Goal: Task Accomplishment & Management: Complete application form

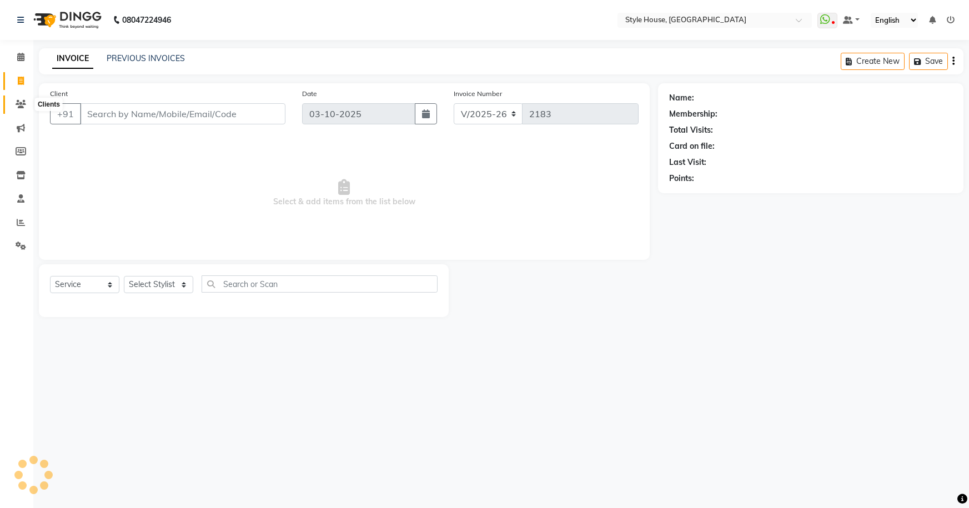
click at [19, 105] on icon at bounding box center [21, 104] width 11 height 8
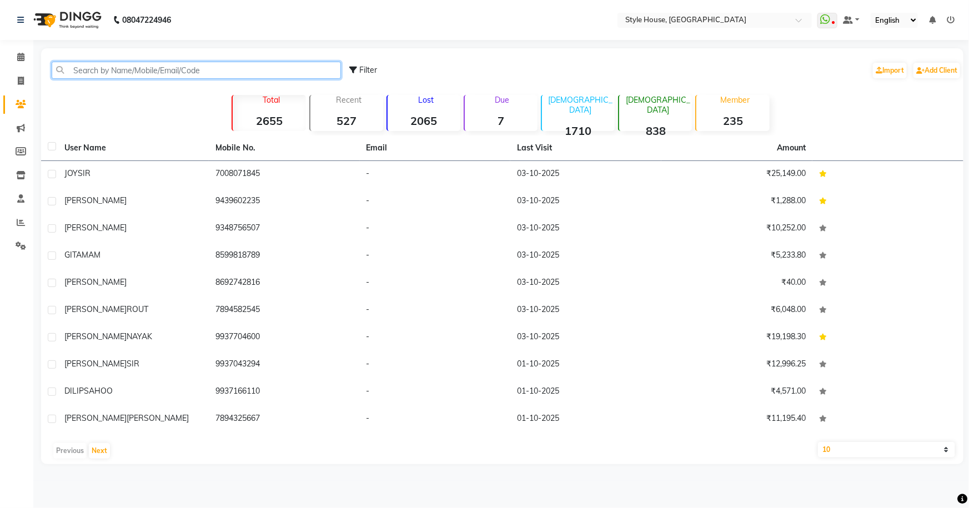
click at [93, 73] on input "text" at bounding box center [196, 70] width 289 height 17
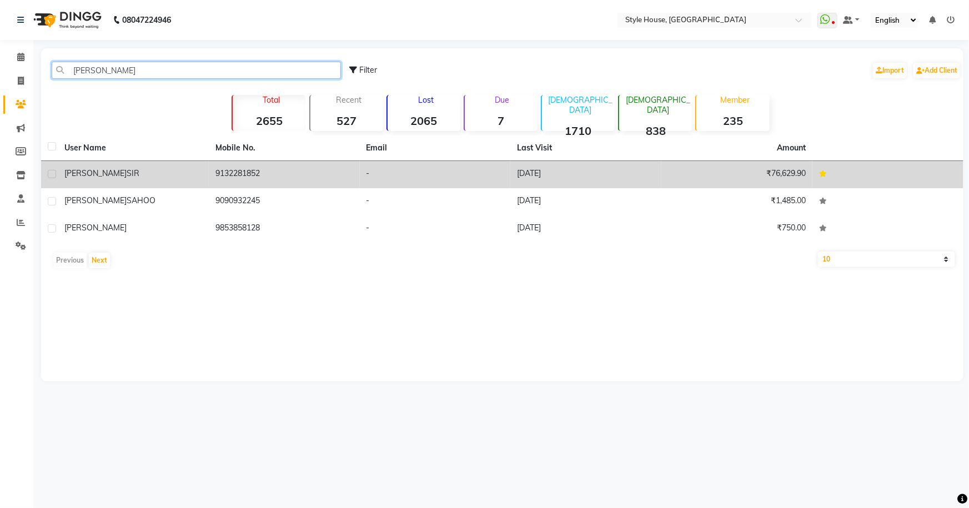
type input "[PERSON_NAME]"
click at [127, 168] on span "SIR" at bounding box center [133, 173] width 13 height 10
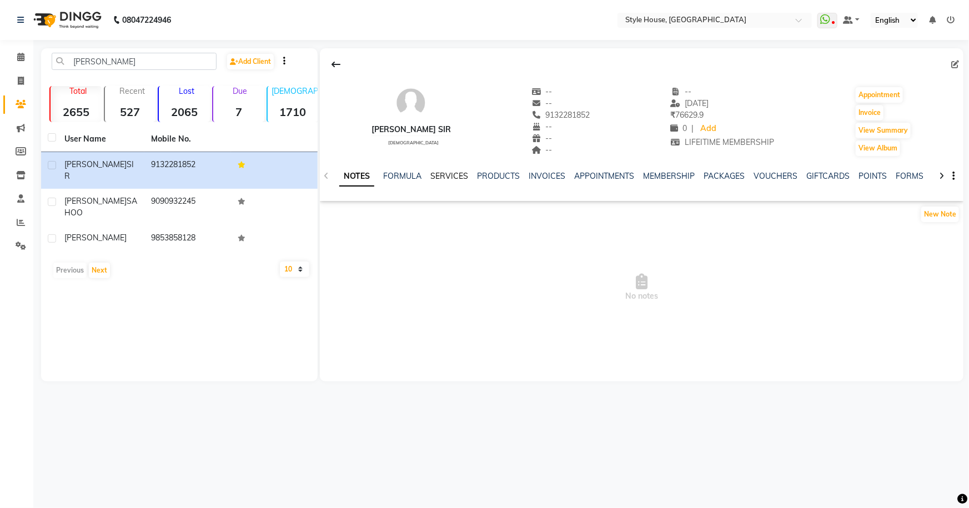
click at [451, 175] on link "SERVICES" at bounding box center [449, 176] width 38 height 10
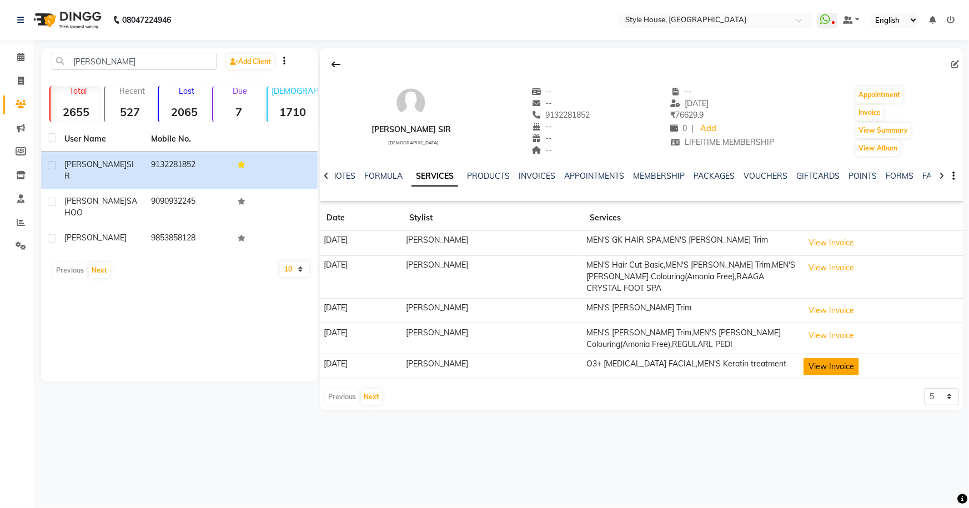
click at [835, 358] on button "View Invoice" at bounding box center [831, 366] width 56 height 17
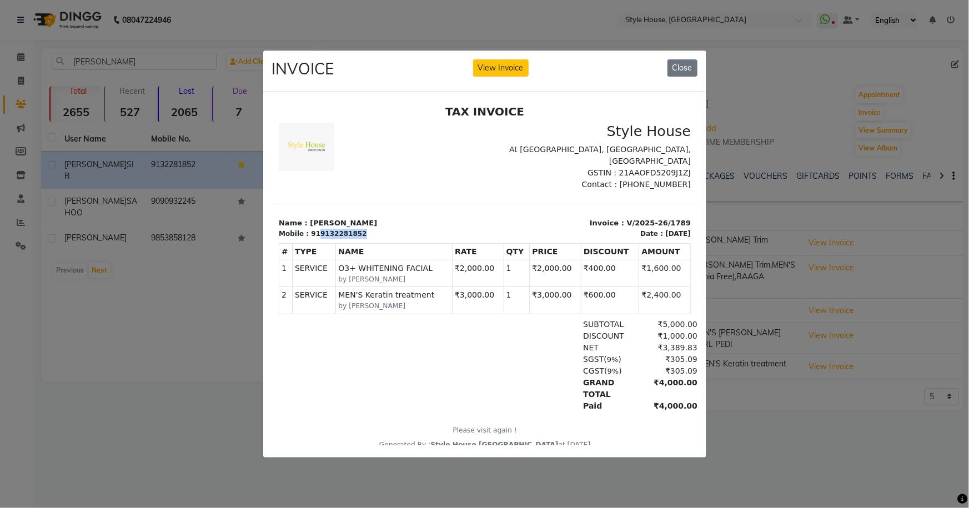
drag, startPoint x: 312, startPoint y: 233, endPoint x: 357, endPoint y: 233, distance: 45.0
click at [357, 233] on div "Mobile : 919132281852" at bounding box center [377, 234] width 199 height 10
copy div "9132281852"
click at [673, 66] on button "Close" at bounding box center [682, 67] width 30 height 17
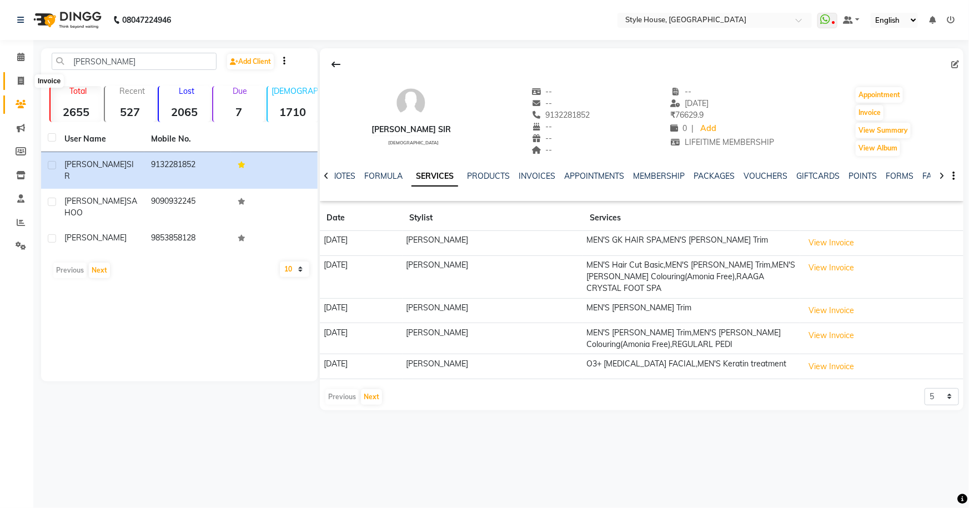
click at [22, 75] on span at bounding box center [20, 81] width 19 height 13
select select "service"
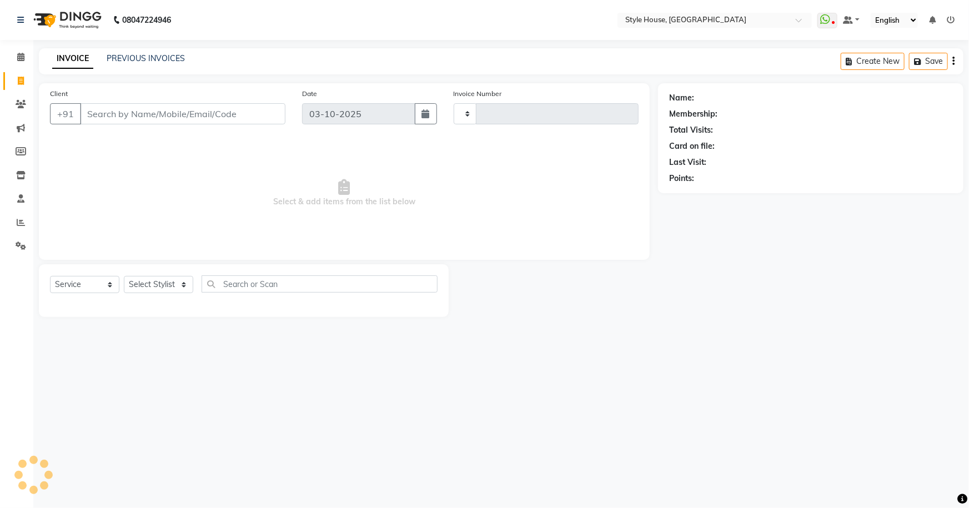
type input "2183"
select select "4237"
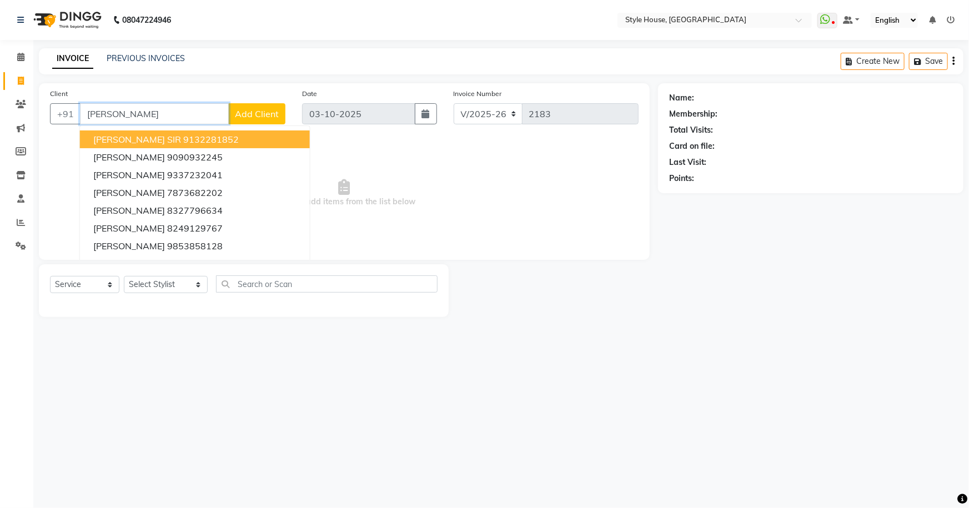
click at [196, 140] on button "[PERSON_NAME] SIR 9132281852" at bounding box center [195, 139] width 230 height 18
type input "9132281852"
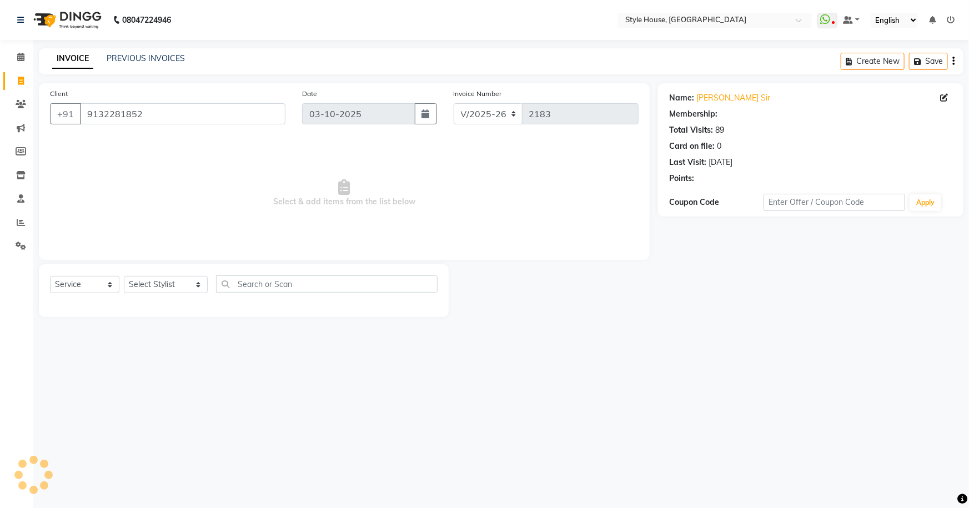
select select "1: Object"
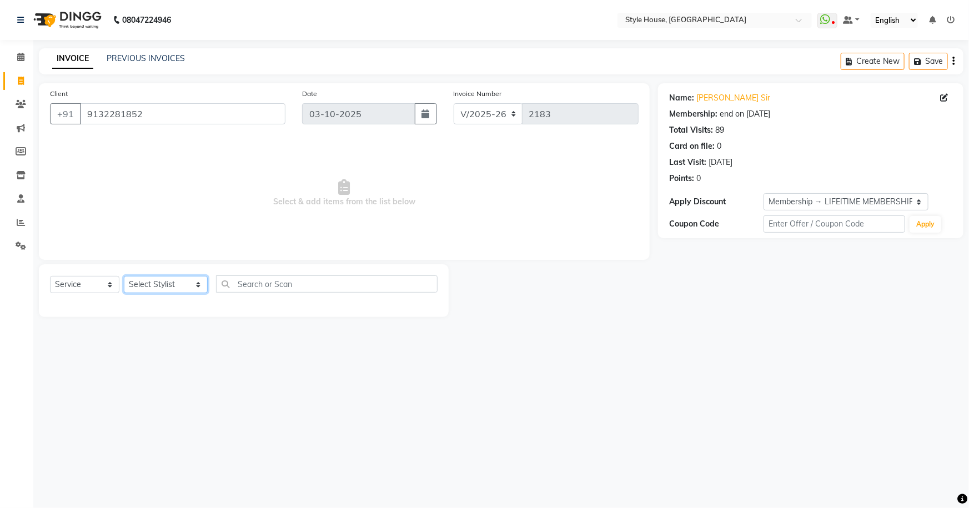
click at [183, 289] on select "Select Stylist [PERSON_NAME] [PERSON_NAME] [PERSON_NAME] [PERSON_NAME]([PERSON_…" at bounding box center [166, 284] width 84 height 17
select select "49165"
click at [124, 276] on select "Select Stylist [PERSON_NAME] [PERSON_NAME] [PERSON_NAME] [PERSON_NAME]([PERSON_…" at bounding box center [166, 284] width 84 height 17
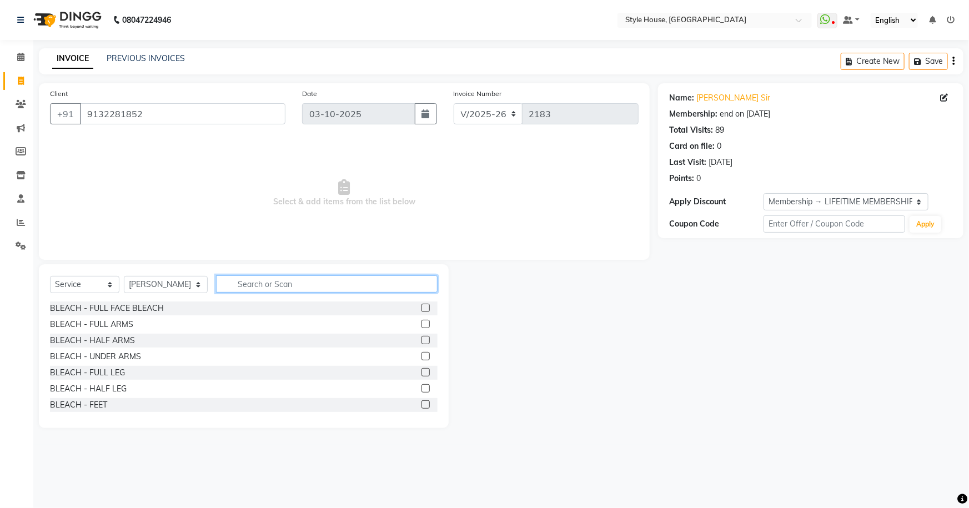
click at [256, 282] on input "text" at bounding box center [327, 283] width 222 height 17
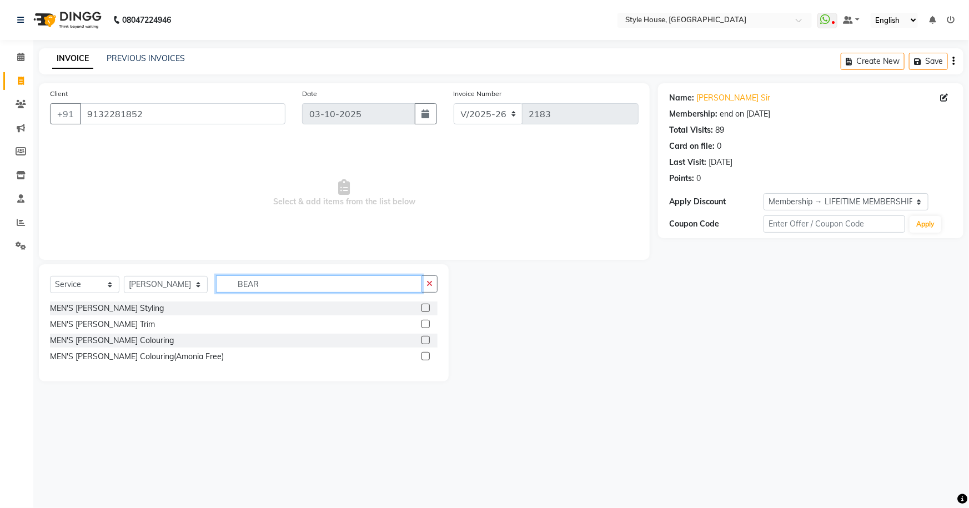
type input "BEAR"
click at [427, 323] on label at bounding box center [425, 324] width 8 height 8
click at [427, 323] on input "checkbox" at bounding box center [424, 324] width 7 height 7
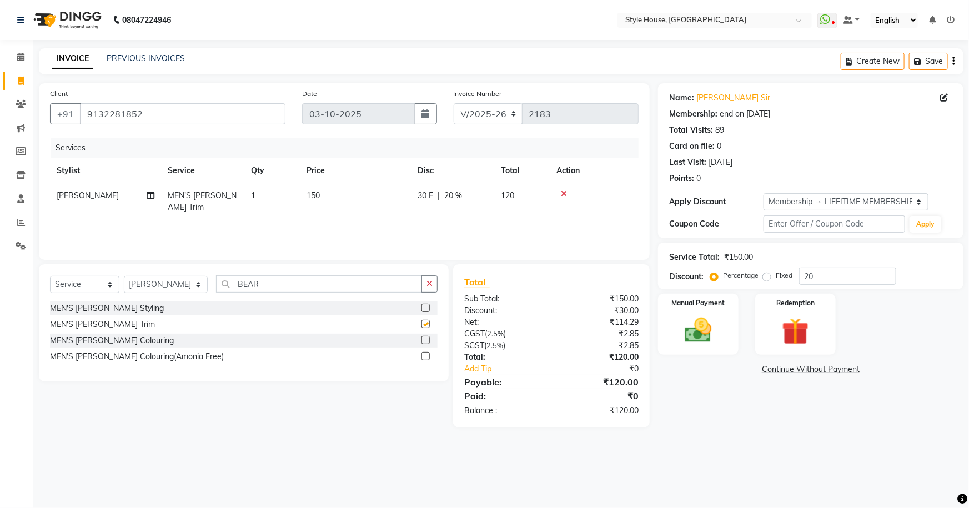
checkbox input "false"
click at [424, 339] on label at bounding box center [425, 340] width 8 height 8
click at [424, 339] on input "checkbox" at bounding box center [424, 340] width 7 height 7
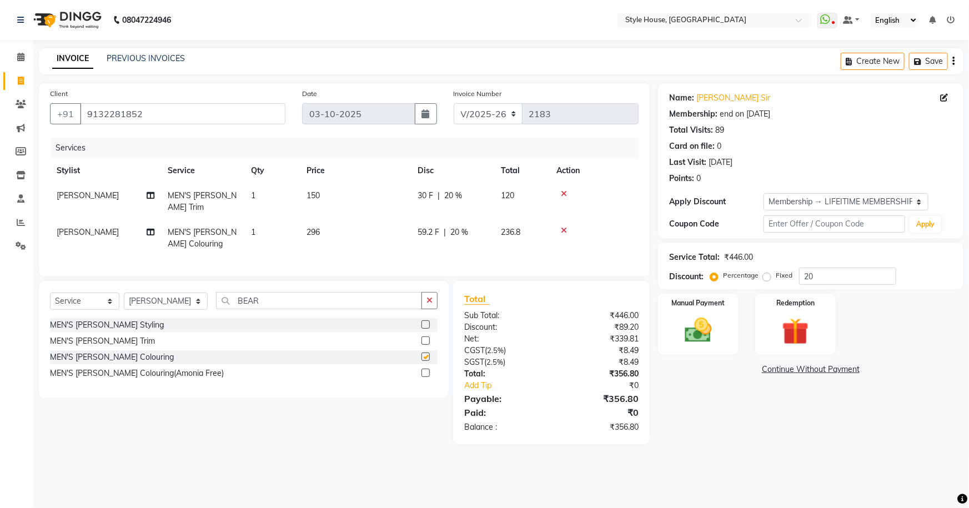
checkbox input "false"
click at [425, 299] on button "button" at bounding box center [429, 300] width 16 height 17
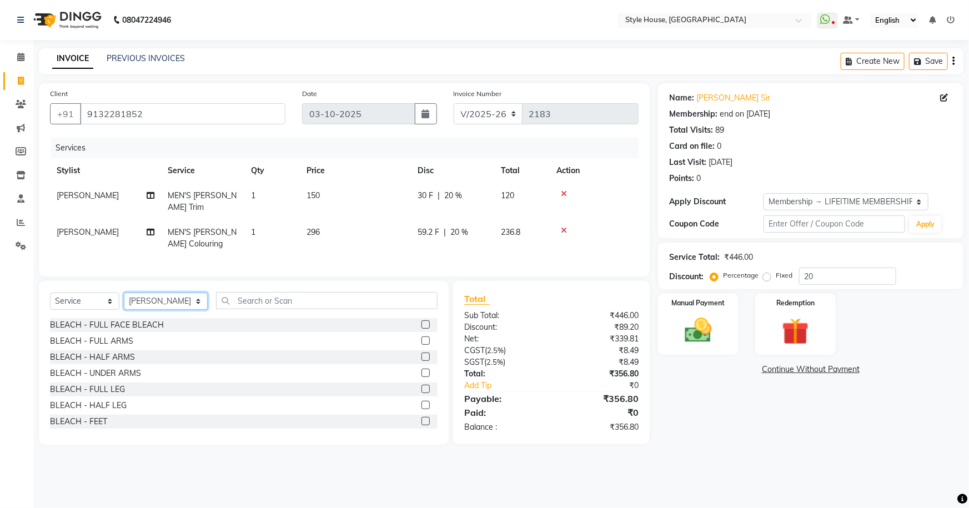
click at [145, 295] on select "Select Stylist [PERSON_NAME] [PERSON_NAME] [PERSON_NAME] [PERSON_NAME]([PERSON_…" at bounding box center [166, 301] width 84 height 17
click at [224, 300] on input "text" at bounding box center [327, 300] width 222 height 17
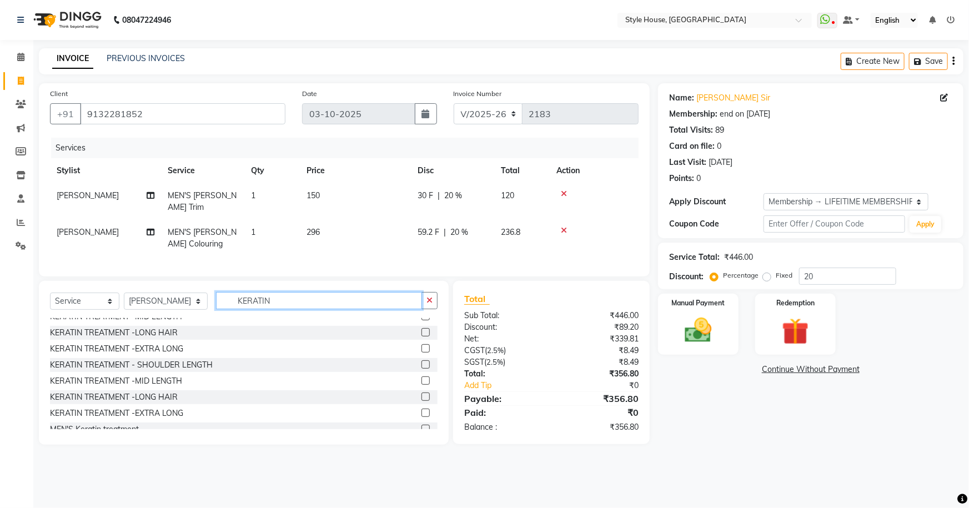
scroll to position [33, 0]
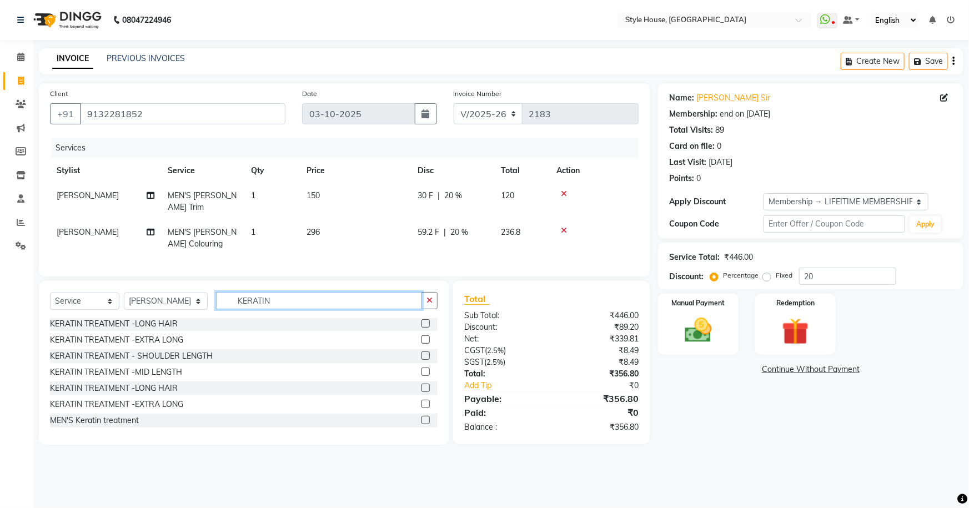
type input "KERATIN"
click at [421, 416] on label at bounding box center [425, 420] width 8 height 8
click at [421, 417] on input "checkbox" at bounding box center [424, 420] width 7 height 7
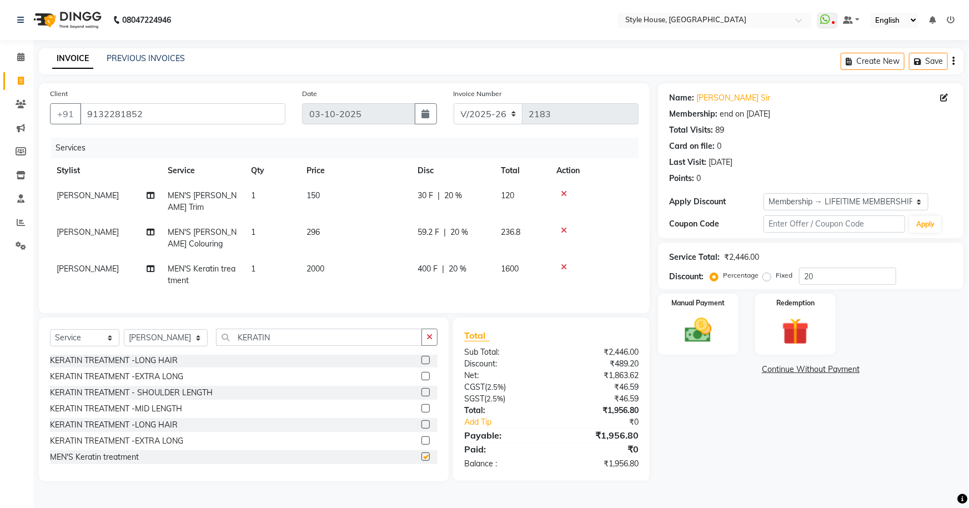
checkbox input "false"
click at [432, 333] on icon "button" at bounding box center [429, 337] width 6 height 8
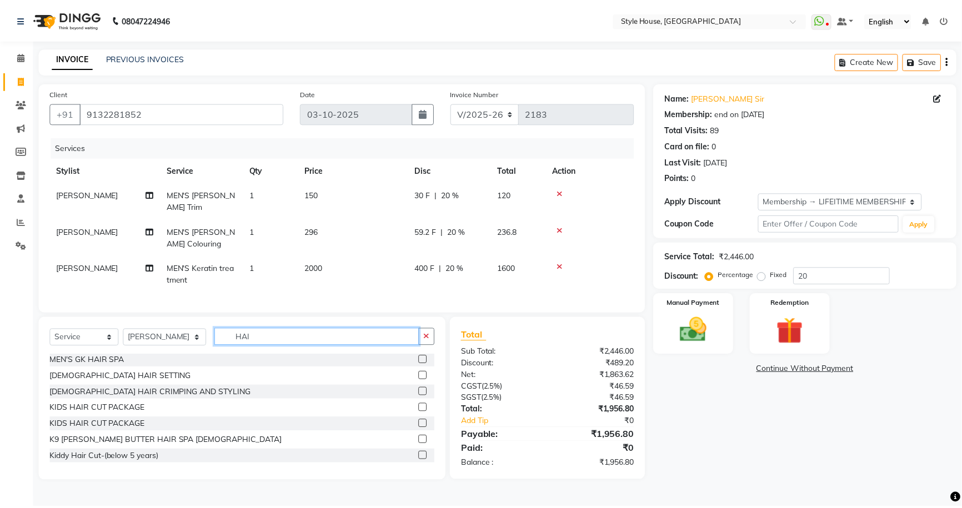
scroll to position [0, 0]
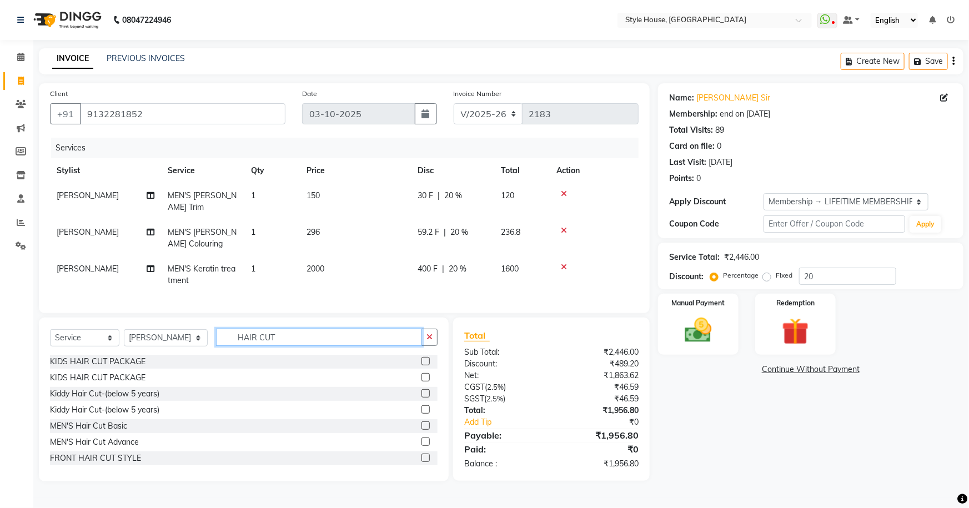
type input "HAIR CUT"
click at [421, 421] on label at bounding box center [425, 425] width 8 height 8
click at [421, 423] on input "checkbox" at bounding box center [424, 426] width 7 height 7
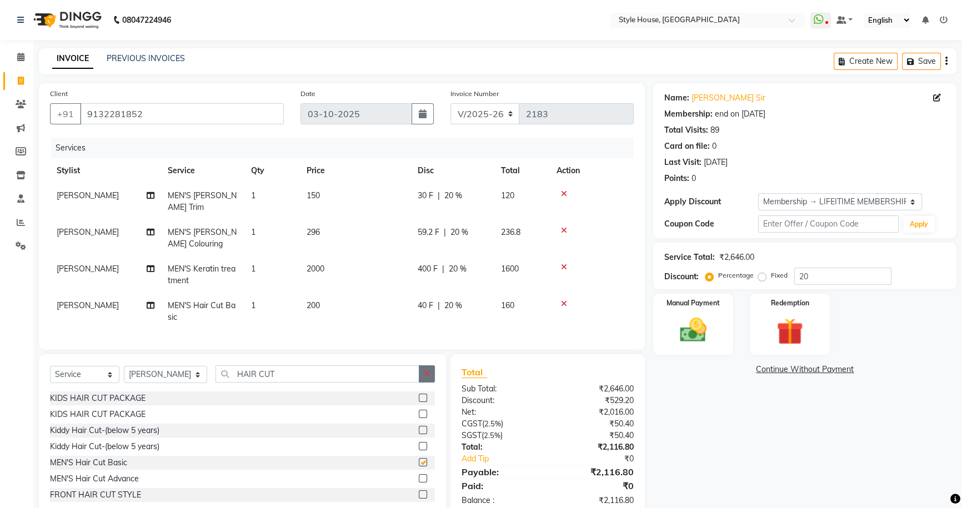
checkbox input "false"
click at [428, 370] on icon "button" at bounding box center [427, 374] width 6 height 8
drag, startPoint x: 168, startPoint y: 372, endPoint x: 175, endPoint y: 364, distance: 11.0
click at [168, 372] on select "Select Stylist [PERSON_NAME] [PERSON_NAME] [PERSON_NAME] [PERSON_NAME]([PERSON_…" at bounding box center [165, 374] width 83 height 17
select select "22368"
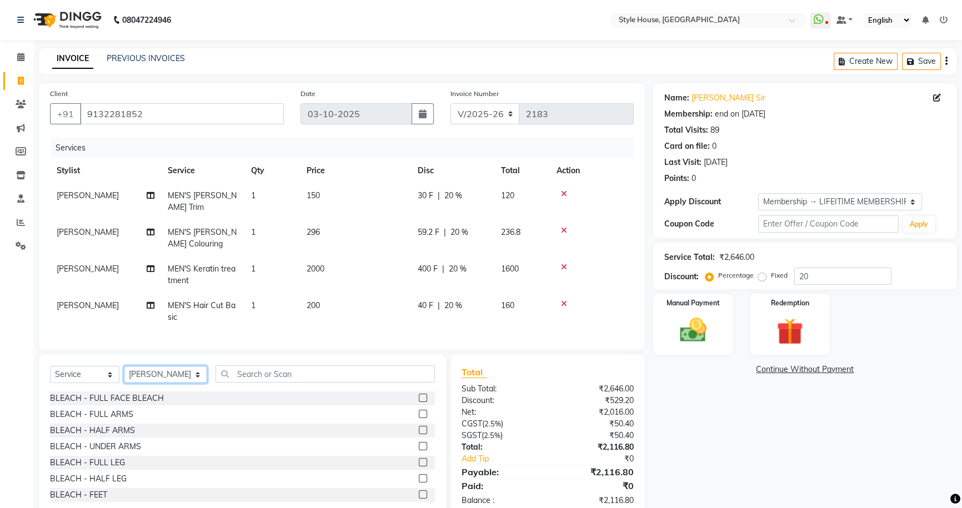
click at [124, 366] on select "Select Stylist [PERSON_NAME] [PERSON_NAME] [PERSON_NAME] [PERSON_NAME]([PERSON_…" at bounding box center [165, 374] width 83 height 17
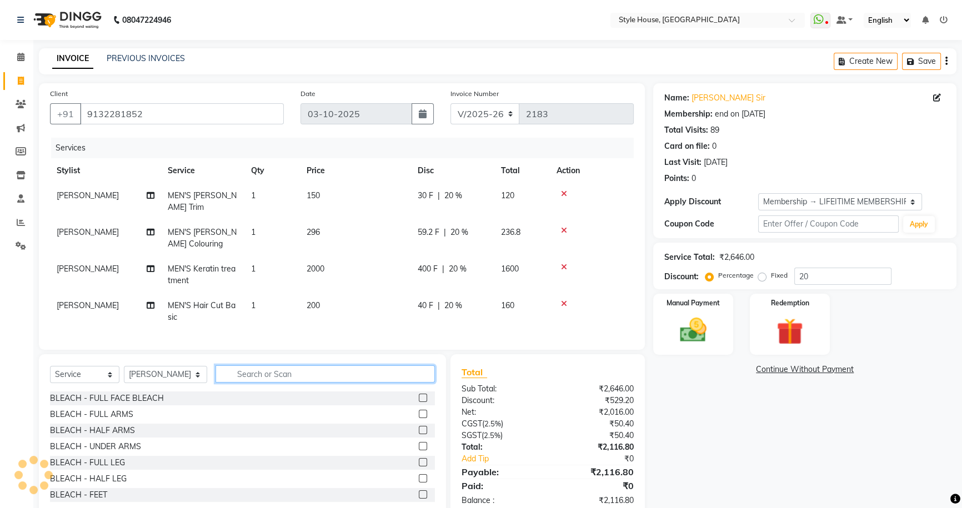
click at [277, 368] on input "text" at bounding box center [324, 373] width 219 height 17
type input "FOOT"
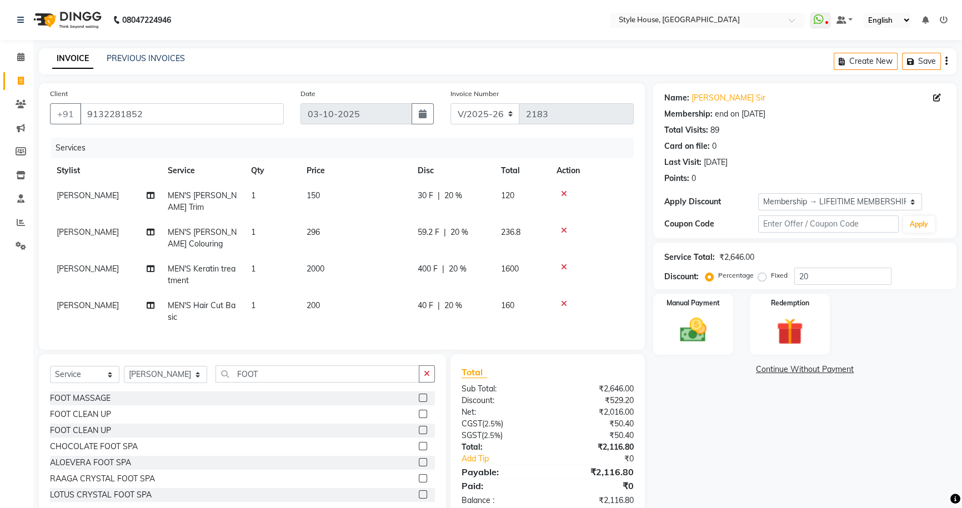
click at [419, 394] on label at bounding box center [423, 398] width 8 height 8
click at [419, 395] on input "checkbox" at bounding box center [422, 398] width 7 height 7
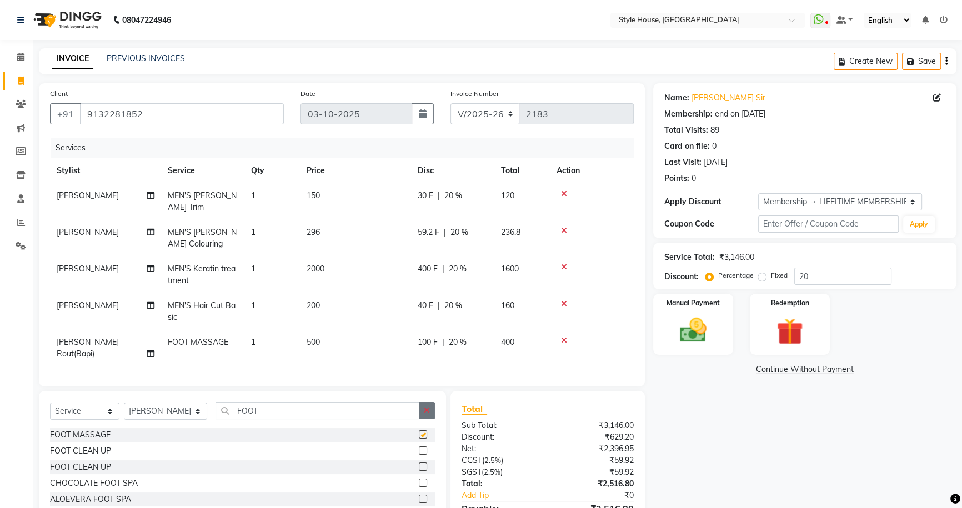
checkbox input "false"
click at [426, 406] on icon "button" at bounding box center [427, 410] width 6 height 8
click at [369, 330] on td "500" at bounding box center [355, 348] width 111 height 37
select select "22368"
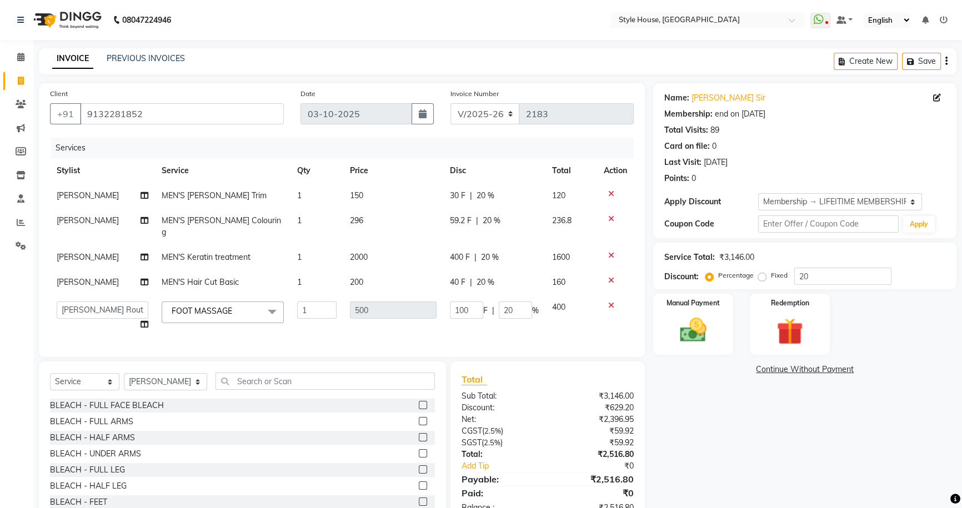
click at [611, 302] on icon at bounding box center [611, 306] width 6 height 8
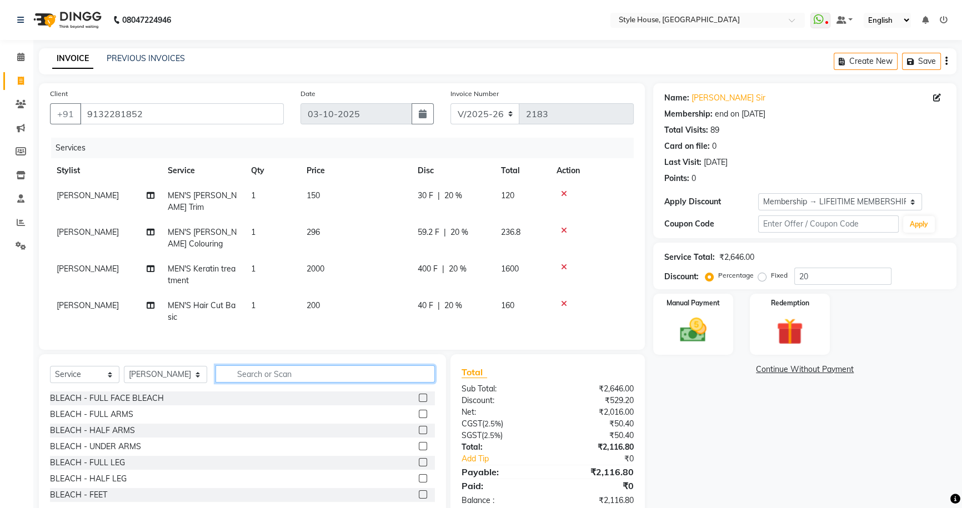
click at [251, 372] on input "text" at bounding box center [324, 373] width 219 height 17
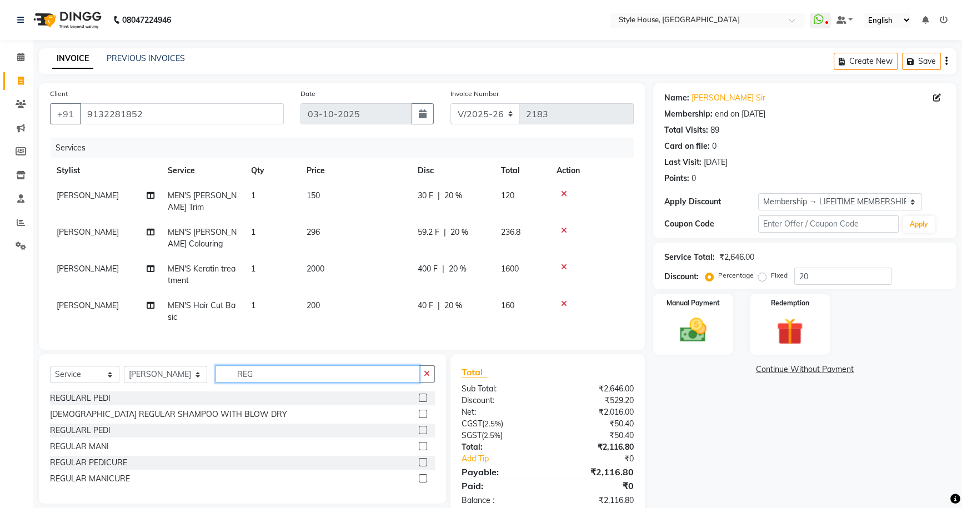
type input "REG"
click at [422, 395] on label at bounding box center [423, 398] width 8 height 8
click at [422, 395] on input "checkbox" at bounding box center [422, 398] width 7 height 7
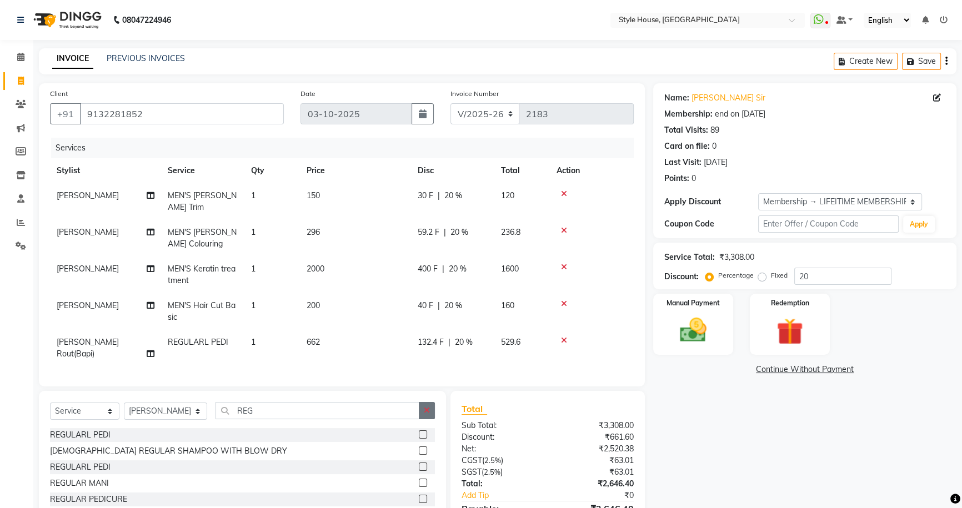
checkbox input "false"
click at [427, 406] on icon "button" at bounding box center [427, 410] width 6 height 8
click at [371, 330] on td "662" at bounding box center [355, 348] width 111 height 37
select select "22368"
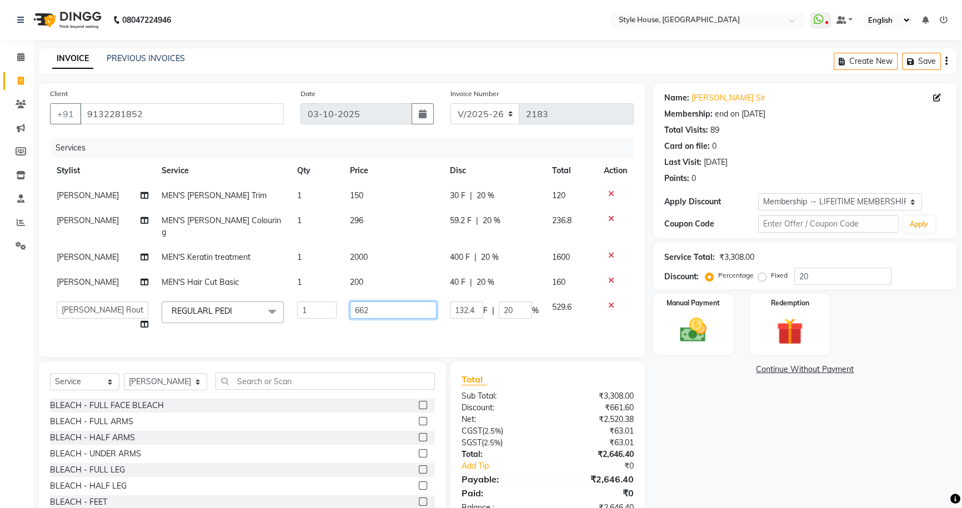
click at [405, 302] on input "662" at bounding box center [393, 310] width 87 height 17
type input "6"
type input "850"
drag, startPoint x: 717, startPoint y: 450, endPoint x: 550, endPoint y: 396, distance: 175.4
click at [716, 450] on div "Name: [PERSON_NAME] Sir Membership: end on [DATE] Total Visits: 89 Card on file…" at bounding box center [808, 304] width 311 height 442
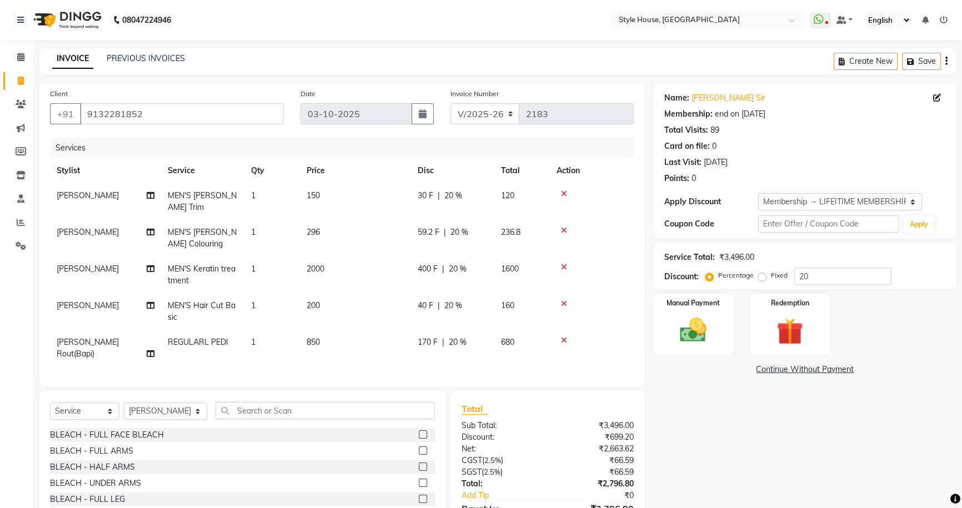
click at [358, 258] on td "2000" at bounding box center [355, 275] width 111 height 37
select select "49165"
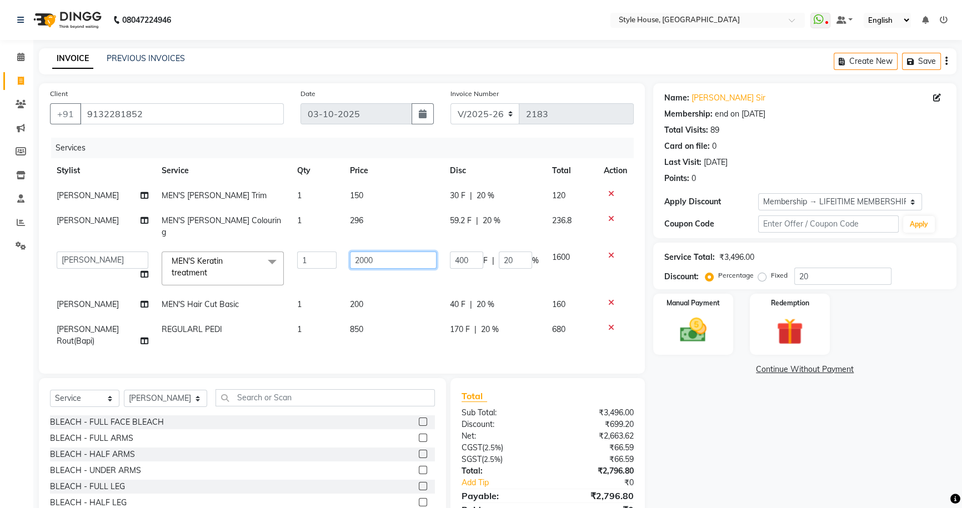
click at [386, 252] on input "2000" at bounding box center [393, 260] width 87 height 17
type input "2500"
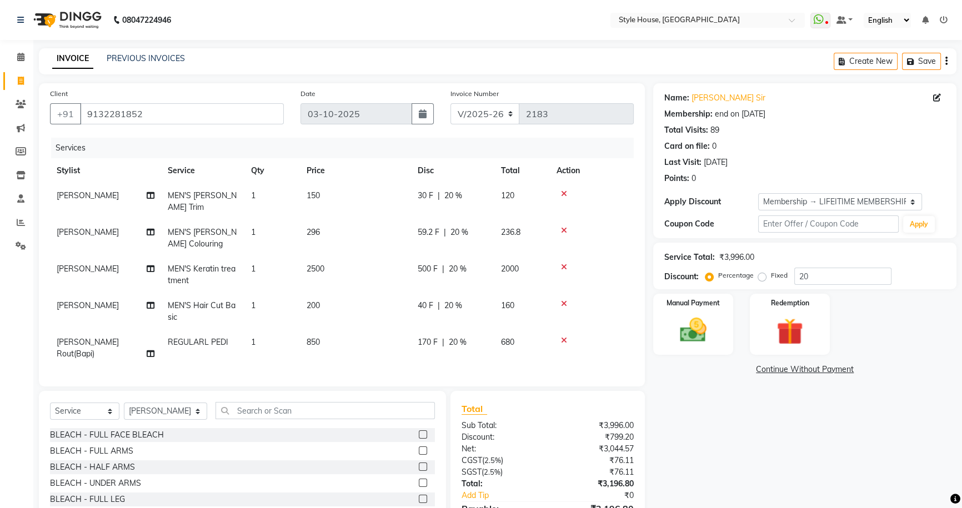
click at [383, 222] on td "296" at bounding box center [355, 238] width 111 height 37
select select "49165"
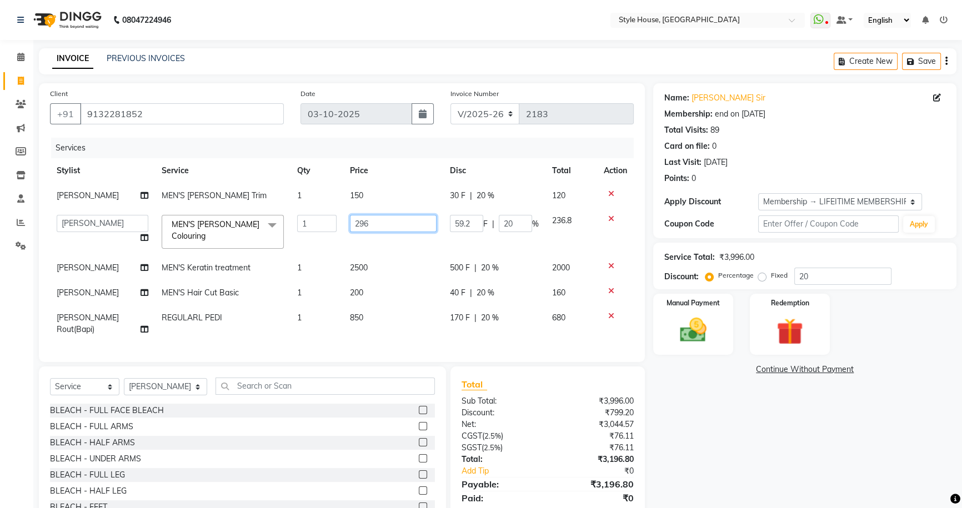
click at [383, 223] on input "296" at bounding box center [393, 223] width 87 height 17
type input "2"
type input "350"
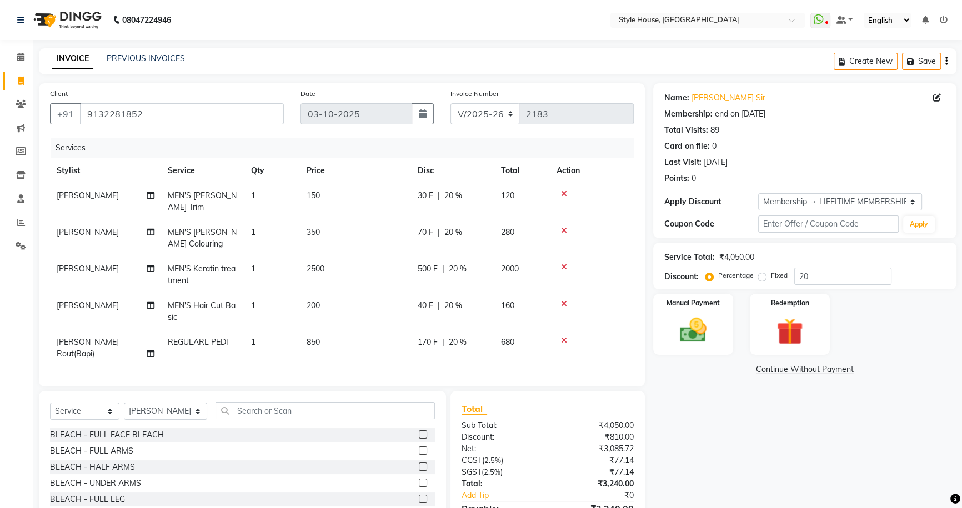
click at [743, 471] on div "Name: [PERSON_NAME] Sir Membership: end on [DATE] Total Visits: 89 Card on file…" at bounding box center [808, 318] width 311 height 471
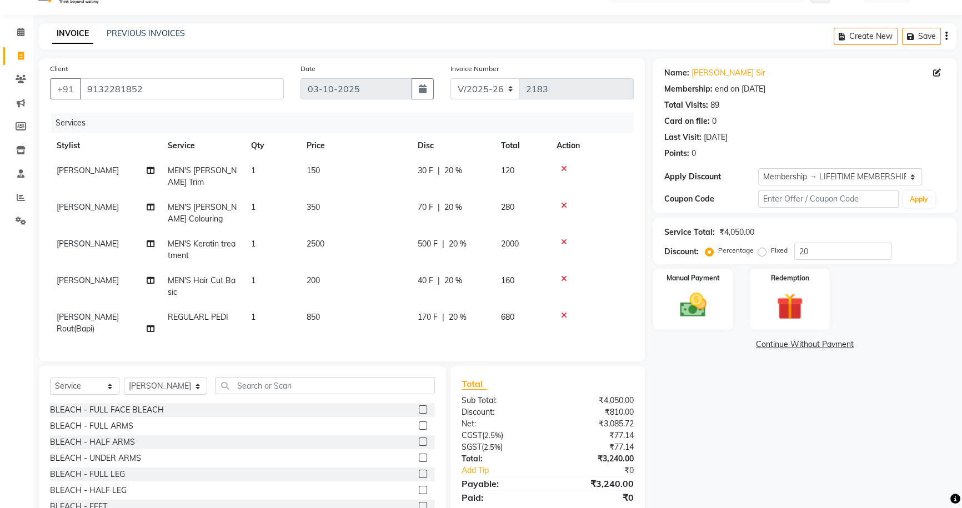
scroll to position [48, 0]
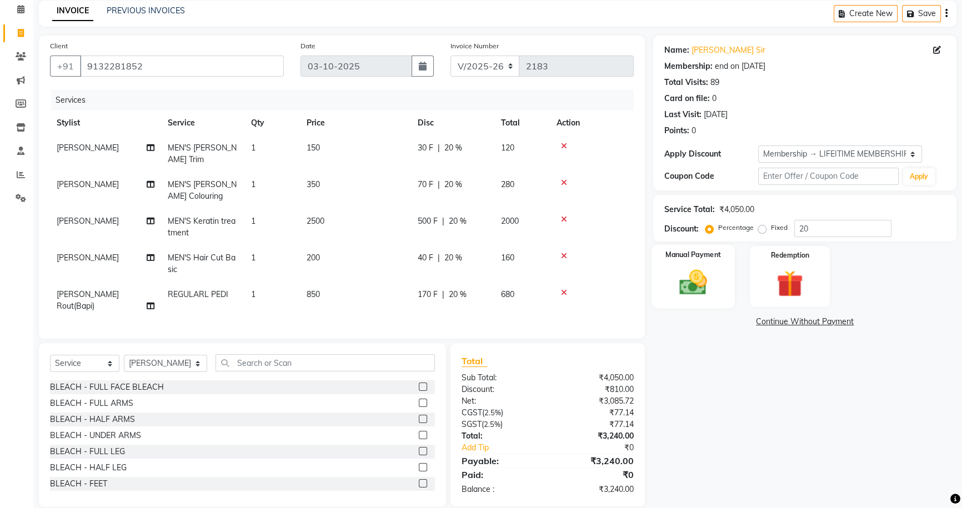
click at [700, 291] on img at bounding box center [693, 283] width 45 height 32
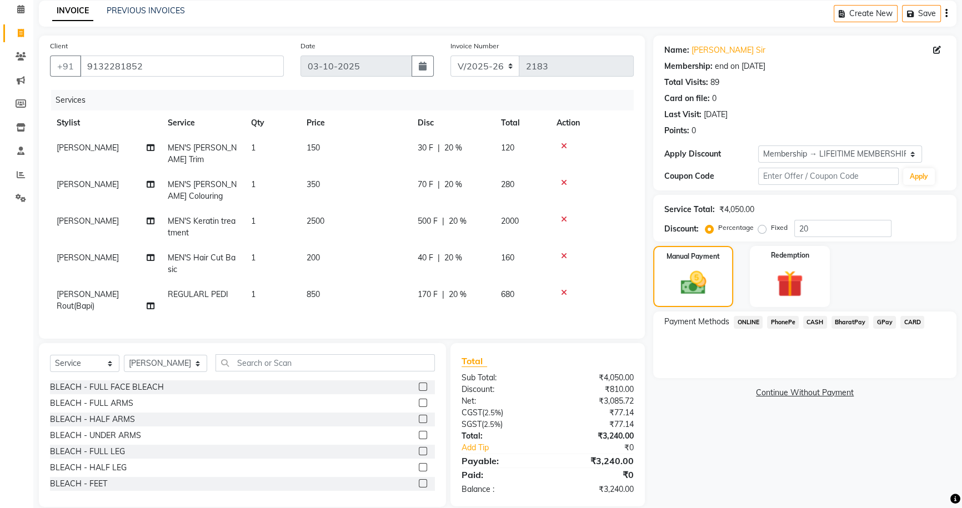
click at [812, 322] on span "CASH" at bounding box center [815, 322] width 24 height 13
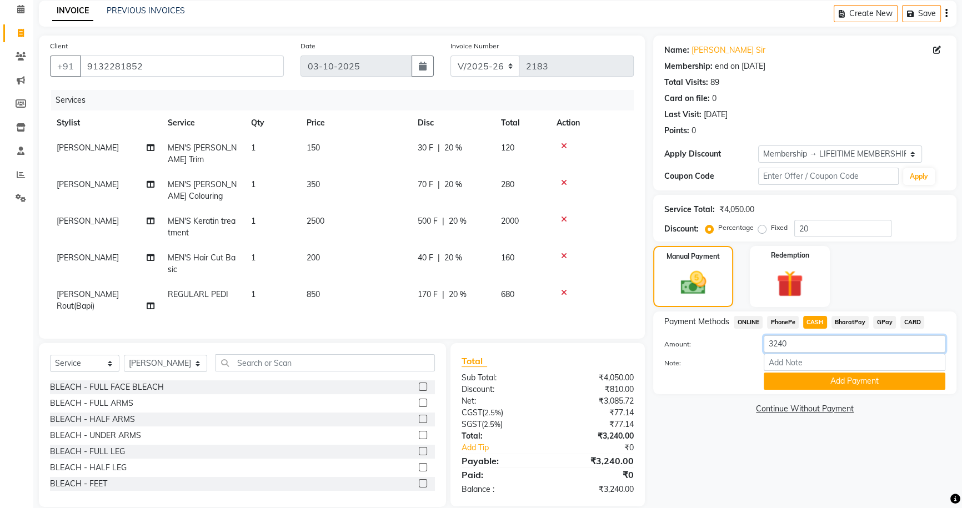
click at [800, 347] on input "3240" at bounding box center [854, 343] width 182 height 17
type input "3000"
click at [810, 383] on button "Add Payment" at bounding box center [854, 381] width 182 height 17
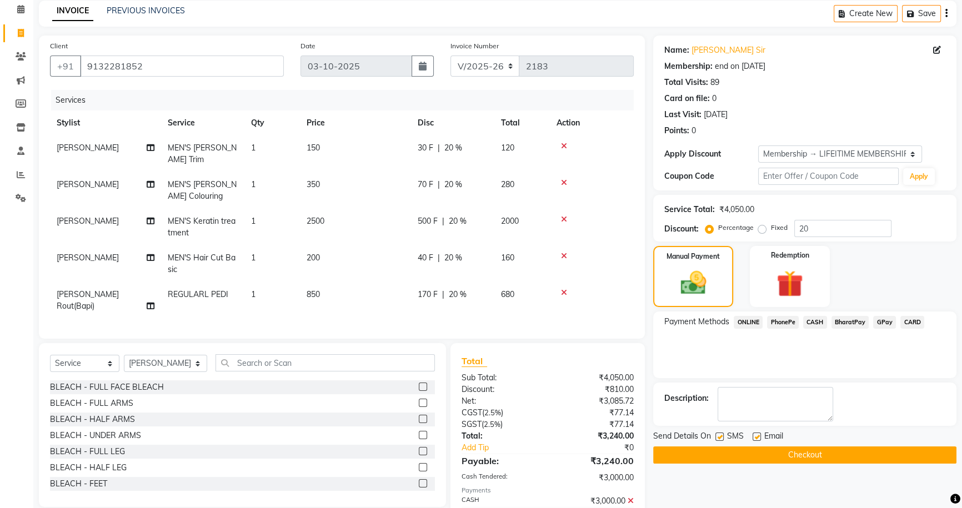
click at [787, 323] on span "PhonePe" at bounding box center [783, 322] width 32 height 13
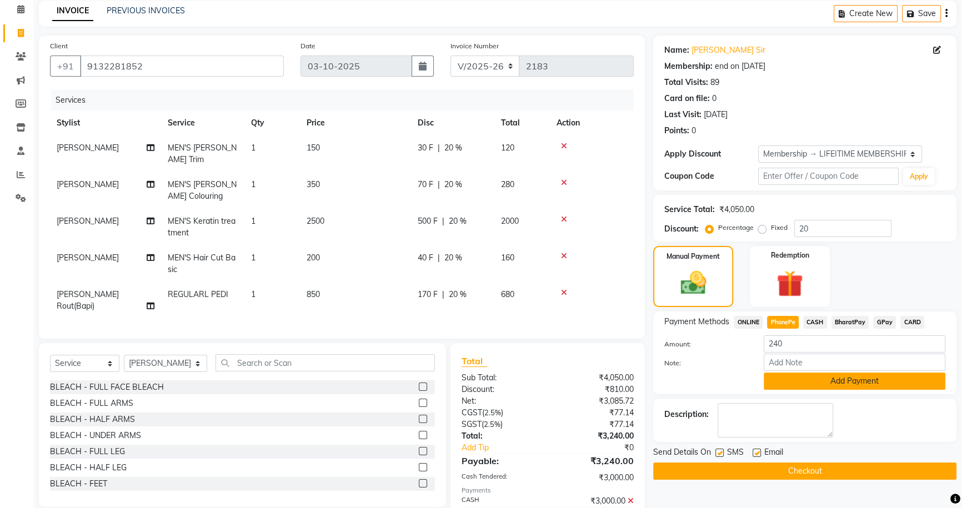
click at [832, 379] on button "Add Payment" at bounding box center [854, 381] width 182 height 17
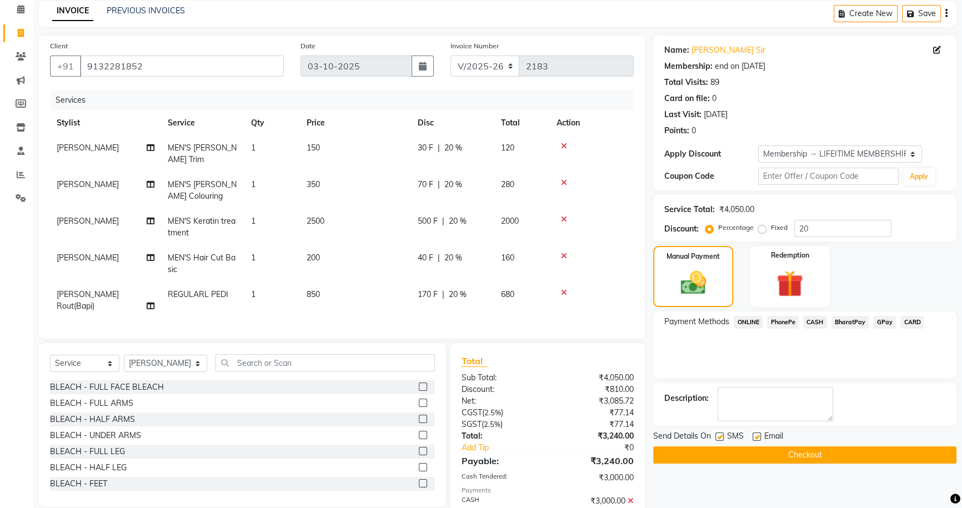
click at [803, 453] on button "Checkout" at bounding box center [804, 454] width 303 height 17
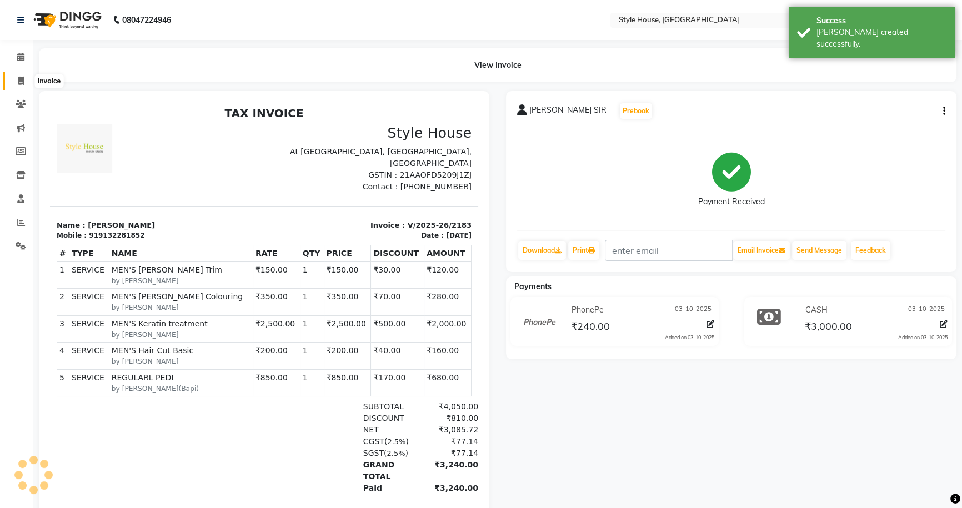
drag, startPoint x: 19, startPoint y: 78, endPoint x: 35, endPoint y: 78, distance: 15.5
click at [19, 78] on icon at bounding box center [21, 81] width 6 height 8
select select "service"
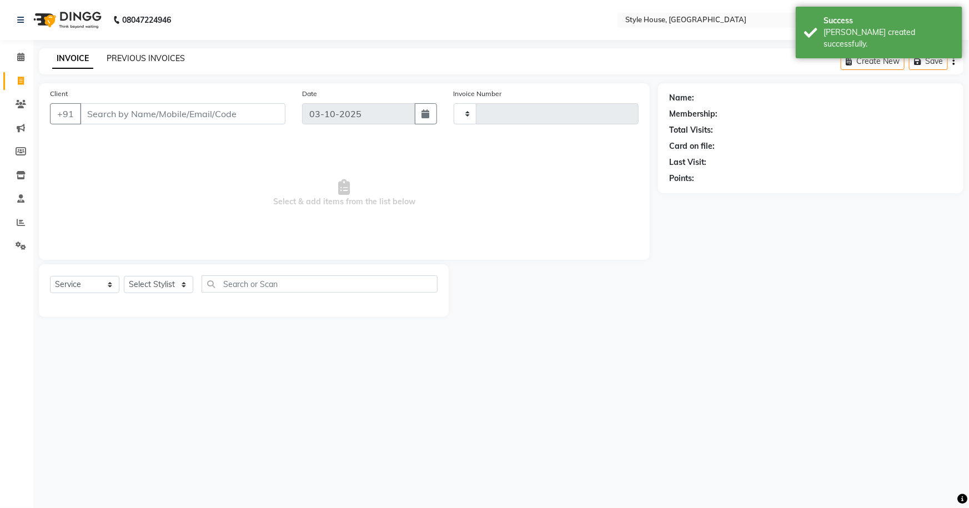
click at [123, 59] on link "PREVIOUS INVOICES" at bounding box center [146, 58] width 78 height 10
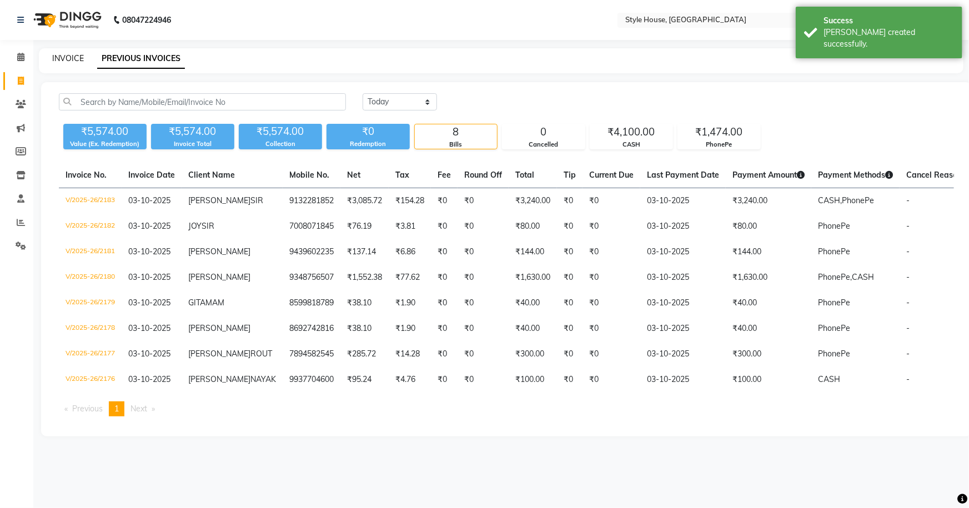
click at [68, 56] on link "INVOICE" at bounding box center [68, 58] width 32 height 10
select select "4237"
select select "service"
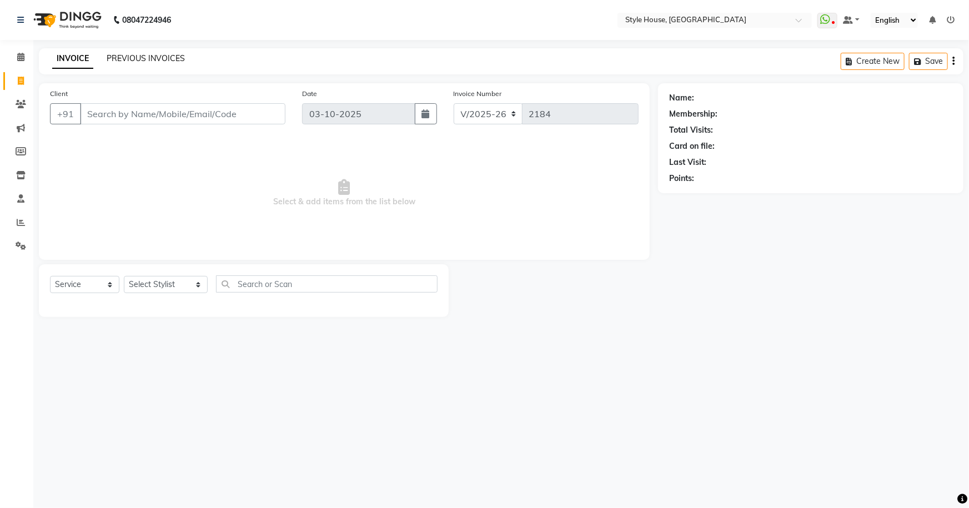
click at [120, 57] on link "PREVIOUS INVOICES" at bounding box center [146, 58] width 78 height 10
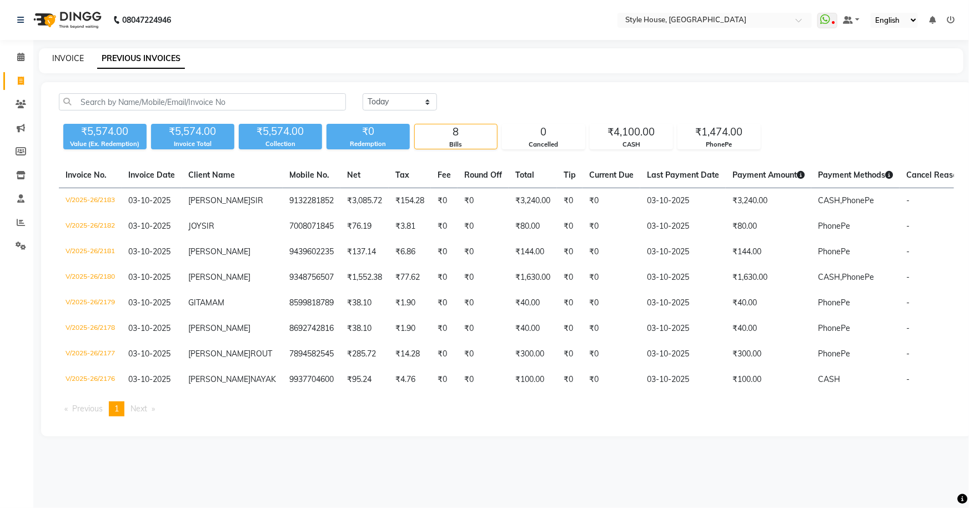
click at [74, 57] on link "INVOICE" at bounding box center [68, 58] width 32 height 10
select select "service"
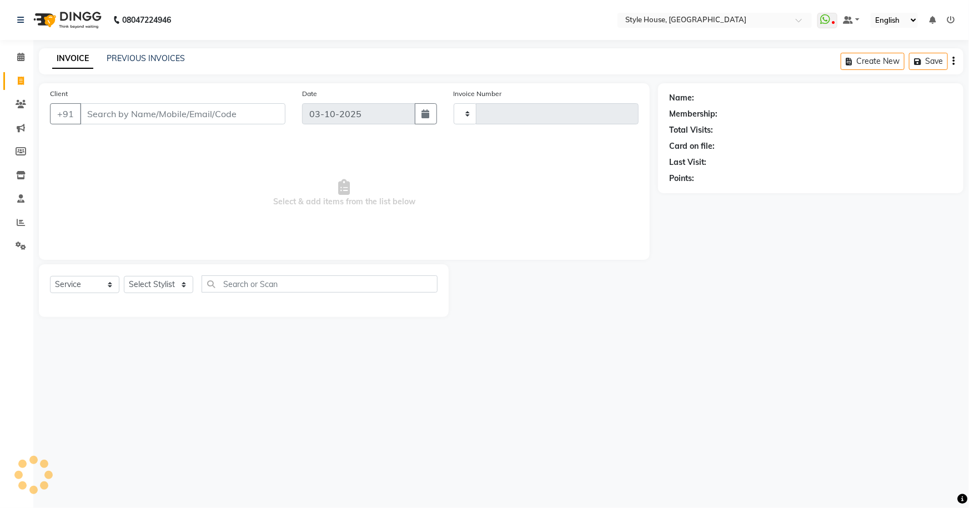
type input "2184"
select select "4237"
click at [150, 281] on select "Select Stylist" at bounding box center [158, 284] width 69 height 17
select select "22359"
click at [124, 276] on select "Select Stylist [PERSON_NAME] [PERSON_NAME] [PERSON_NAME] [PERSON_NAME]([PERSON_…" at bounding box center [166, 284] width 84 height 17
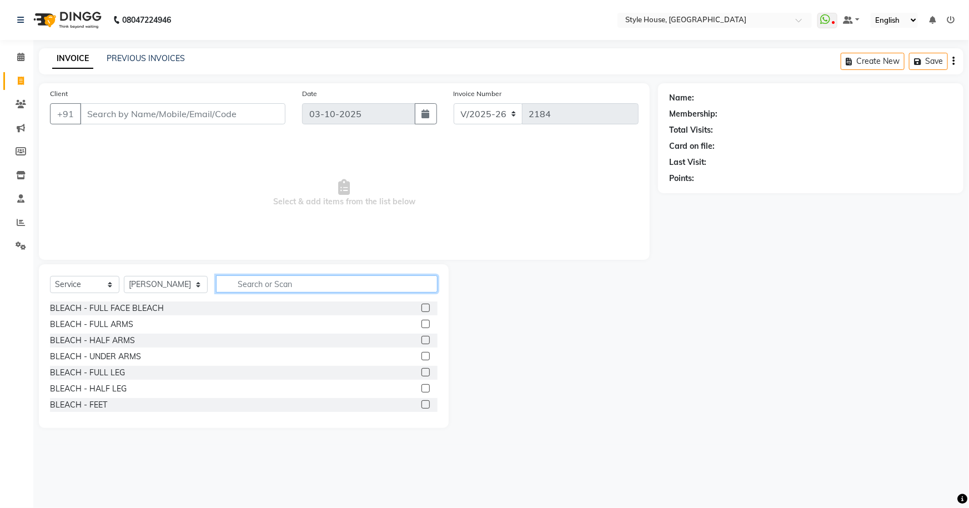
click at [243, 278] on input "text" at bounding box center [327, 283] width 222 height 17
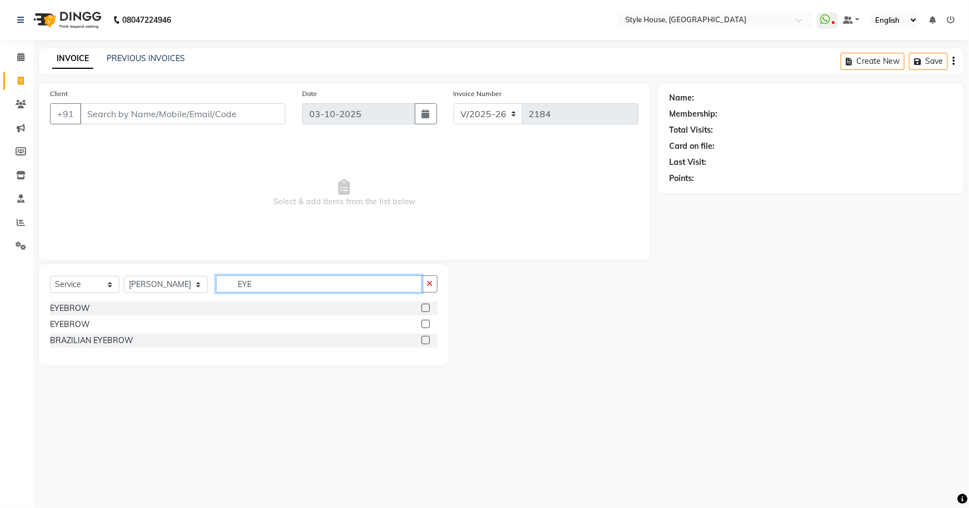
type input "EYE"
click at [423, 308] on label at bounding box center [425, 308] width 8 height 8
click at [423, 308] on input "checkbox" at bounding box center [424, 308] width 7 height 7
checkbox input "true"
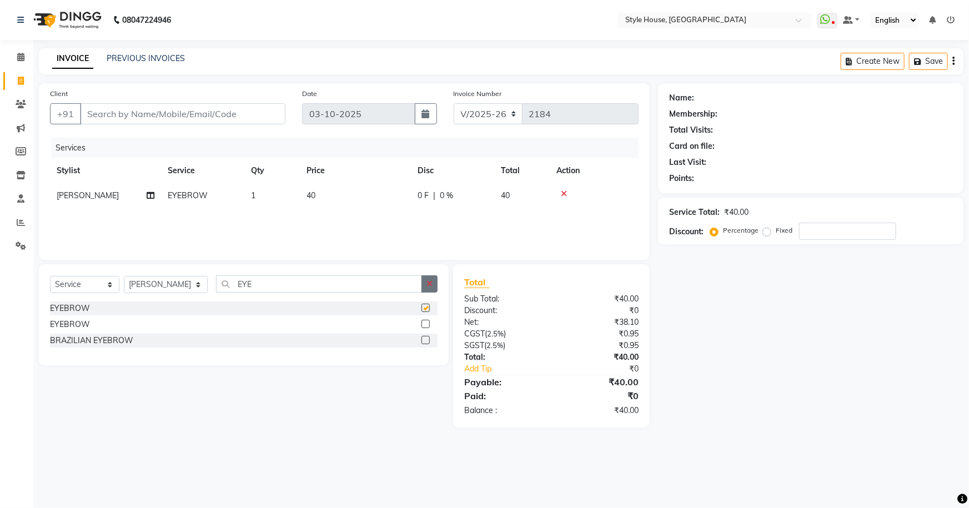
click at [429, 279] on button "button" at bounding box center [429, 283] width 16 height 17
type input "UPP"
click at [422, 308] on label at bounding box center [425, 308] width 8 height 8
click at [422, 308] on input "checkbox" at bounding box center [424, 308] width 7 height 7
checkbox input "false"
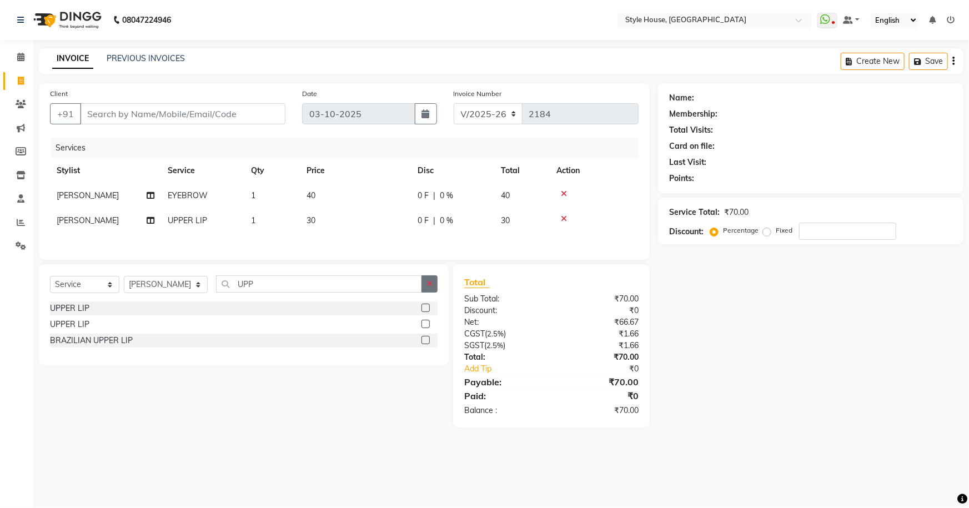
click at [427, 288] on icon "button" at bounding box center [429, 284] width 6 height 8
type input "FORE"
click at [426, 304] on label at bounding box center [425, 308] width 8 height 8
click at [426, 305] on input "checkbox" at bounding box center [424, 308] width 7 height 7
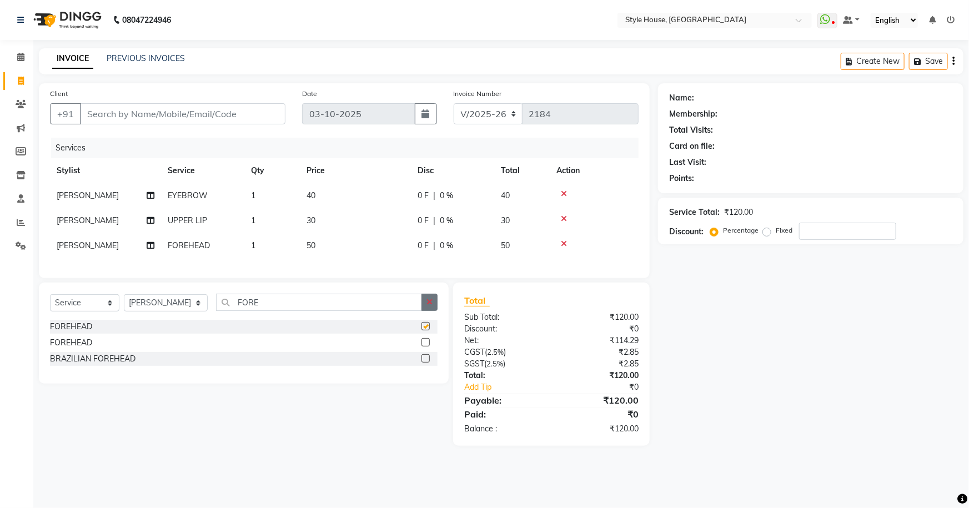
checkbox input "false"
click at [430, 306] on icon "button" at bounding box center [429, 302] width 6 height 8
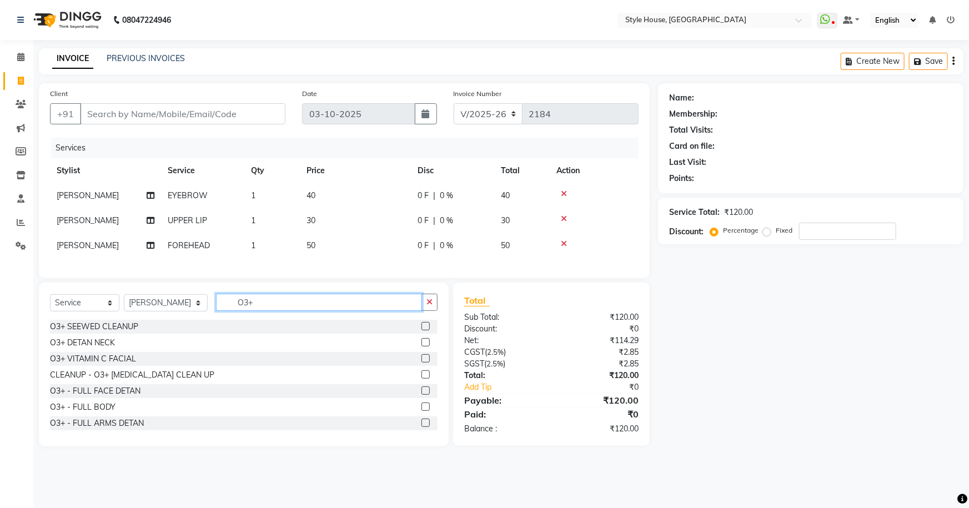
type input "O3+"
click at [421, 395] on label at bounding box center [425, 390] width 8 height 8
click at [421, 395] on input "checkbox" at bounding box center [424, 391] width 7 height 7
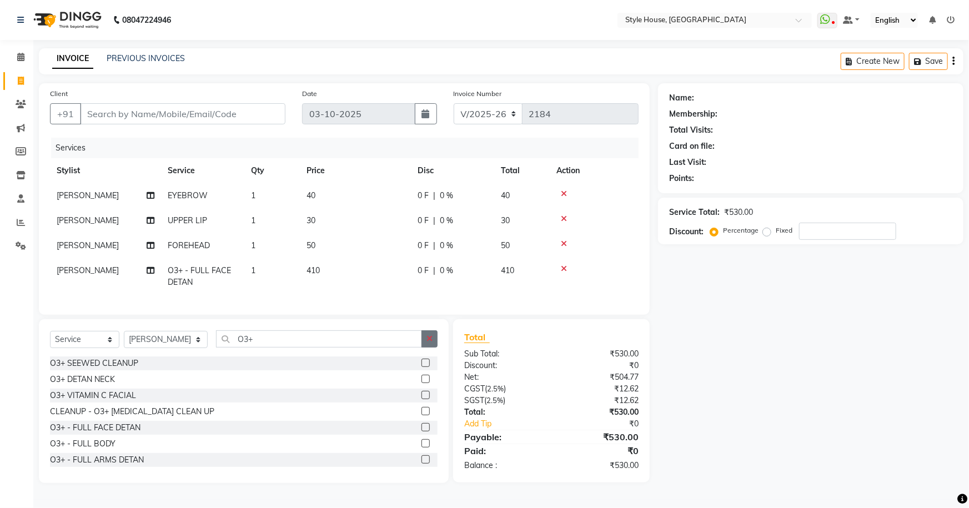
checkbox input "false"
click at [431, 343] on icon "button" at bounding box center [429, 339] width 6 height 8
click at [375, 226] on td "30" at bounding box center [355, 220] width 111 height 25
select select "22359"
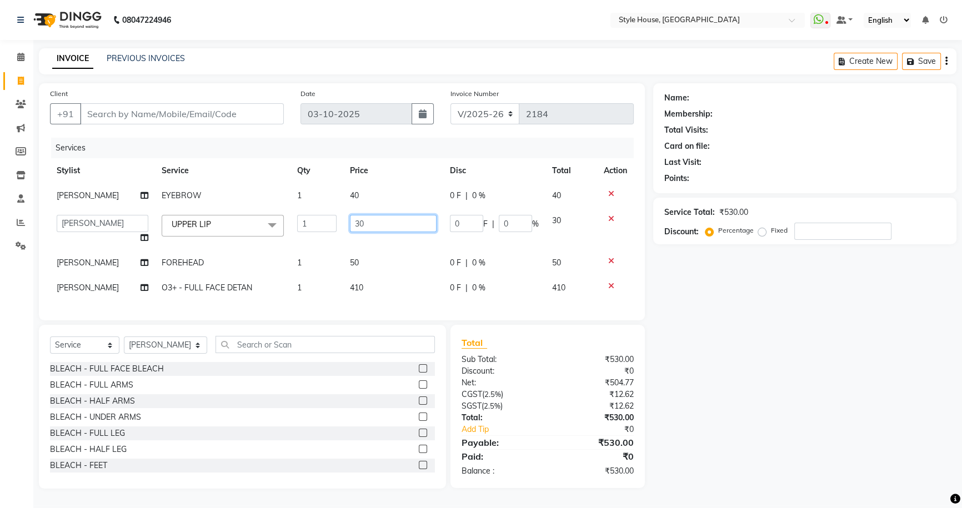
click at [379, 224] on input "30" at bounding box center [393, 223] width 87 height 17
type input "3"
type input "40"
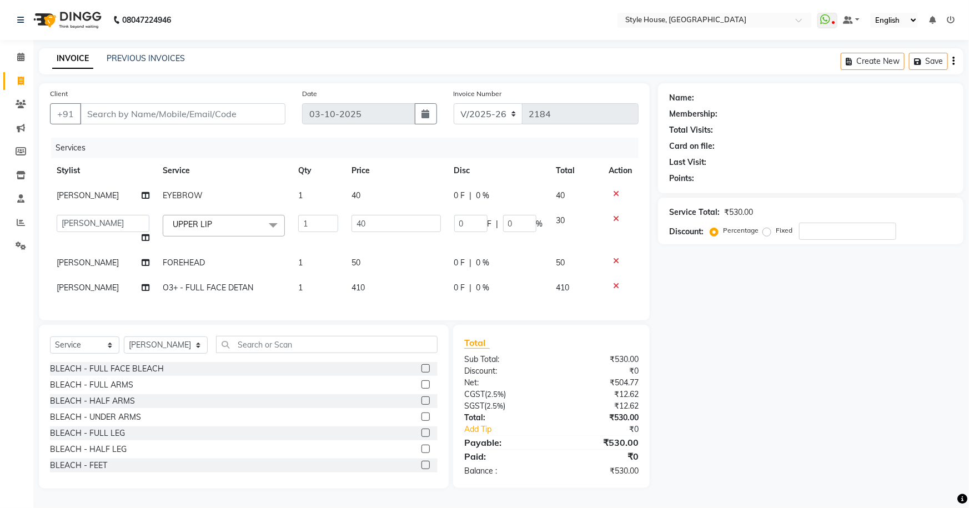
click at [886, 411] on div "Name: Membership: Total Visits: Card on file: Last Visit: Points: Service Total…" at bounding box center [815, 285] width 314 height 405
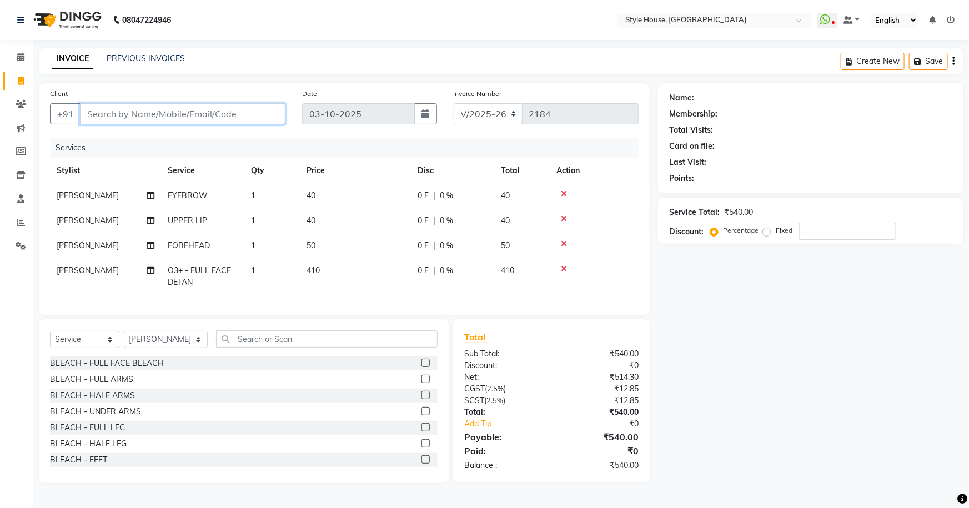
click at [161, 120] on input "Client" at bounding box center [182, 113] width 205 height 21
paste input "8726176412"
type input "8726176412"
type input "0"
type input "8726176412"
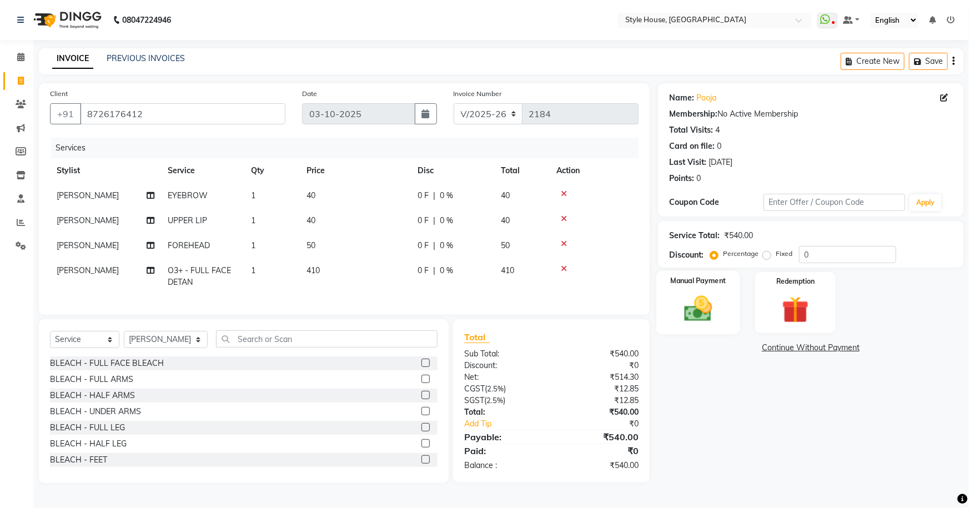
click at [711, 309] on img at bounding box center [699, 309] width 46 height 32
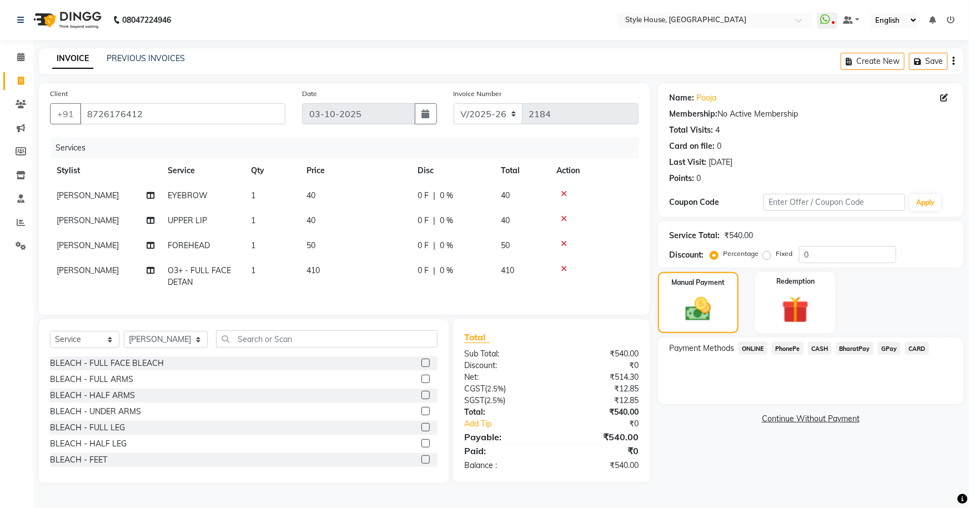
click at [794, 346] on span "PhonePe" at bounding box center [788, 348] width 32 height 13
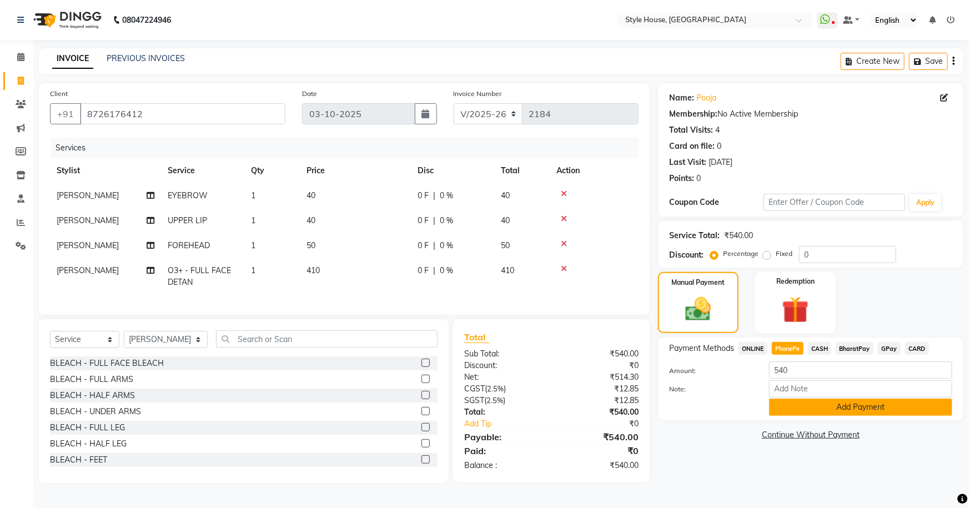
click at [833, 405] on button "Add Payment" at bounding box center [860, 407] width 183 height 17
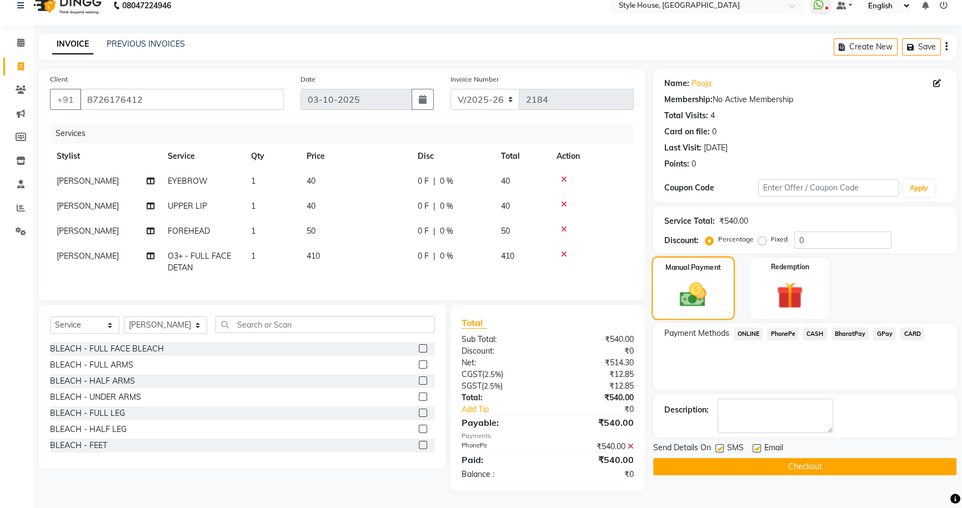
scroll to position [22, 0]
click at [772, 458] on button "Checkout" at bounding box center [804, 466] width 303 height 17
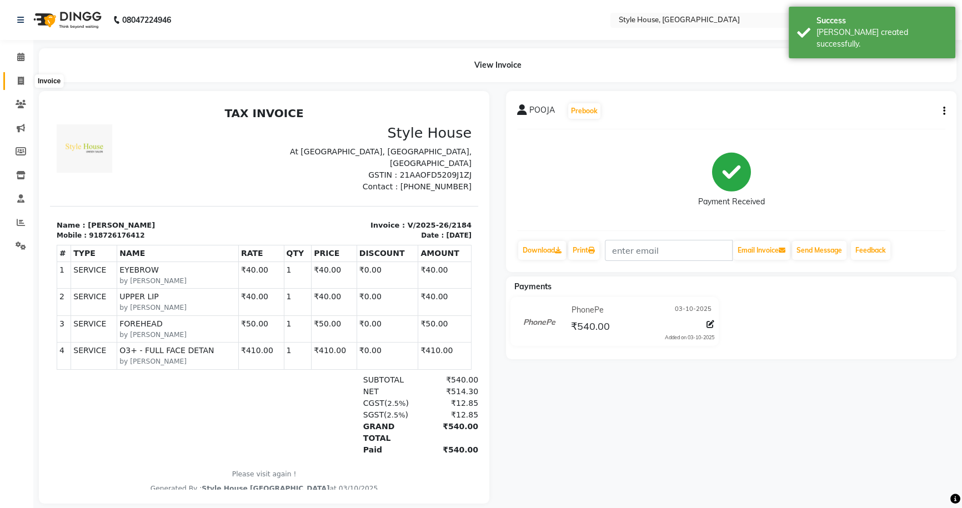
click at [19, 77] on icon at bounding box center [21, 81] width 6 height 8
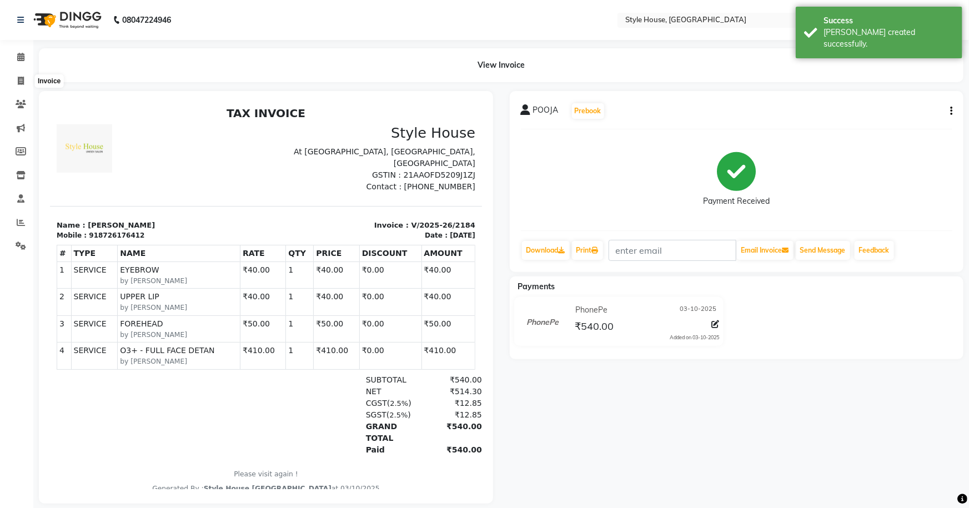
select select "service"
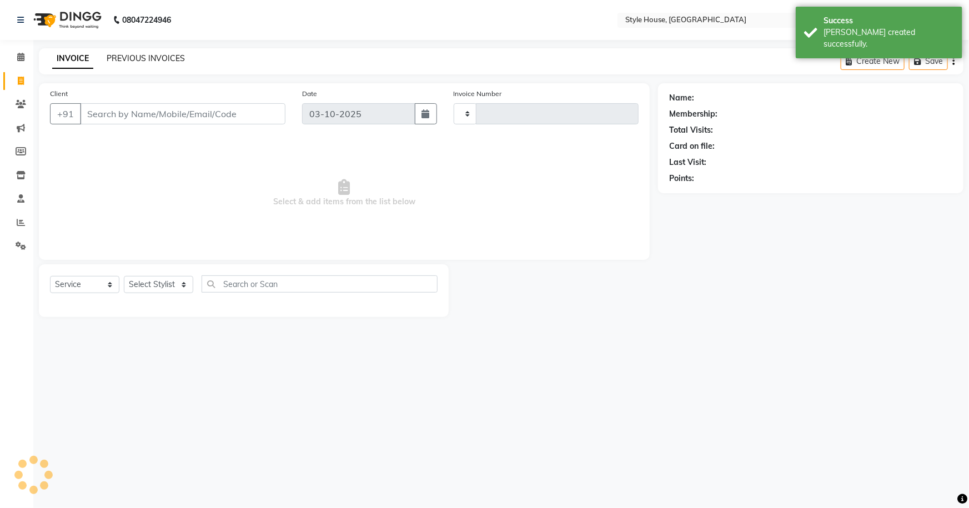
type input "2185"
select select "4237"
click at [124, 56] on link "PREVIOUS INVOICES" at bounding box center [146, 58] width 78 height 10
